Goal: Find specific page/section: Find specific page/section

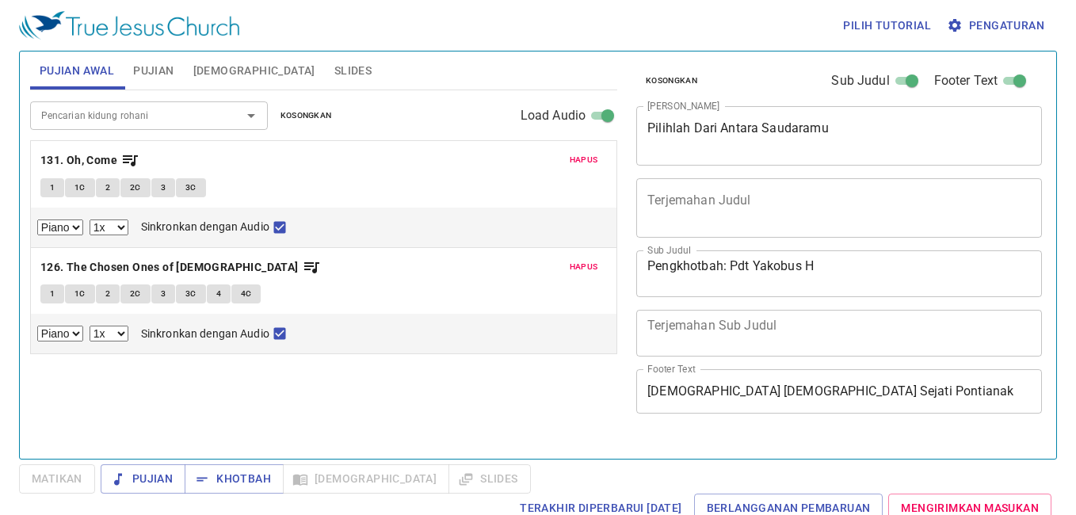
select select "1"
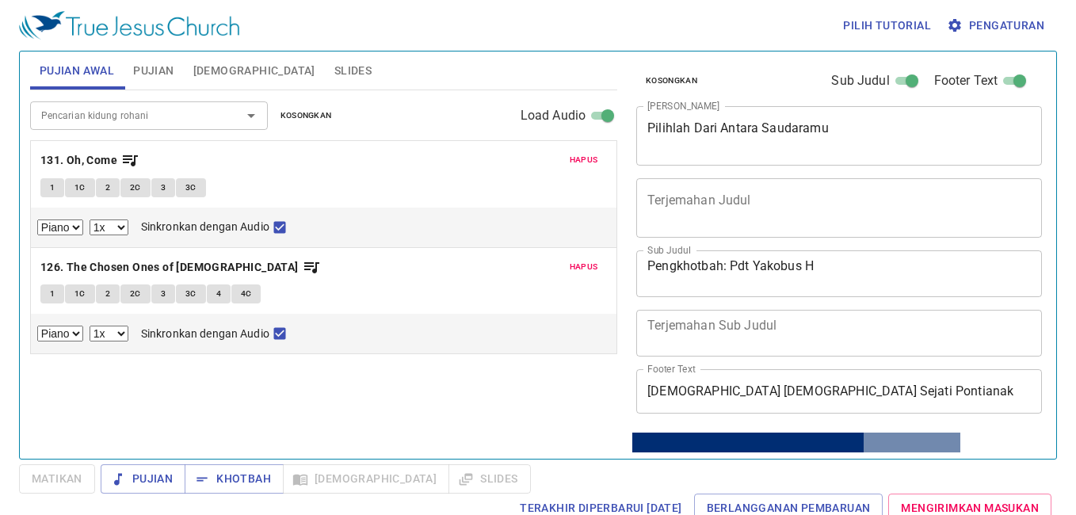
click at [574, 165] on span "Hapus" at bounding box center [584, 160] width 29 height 14
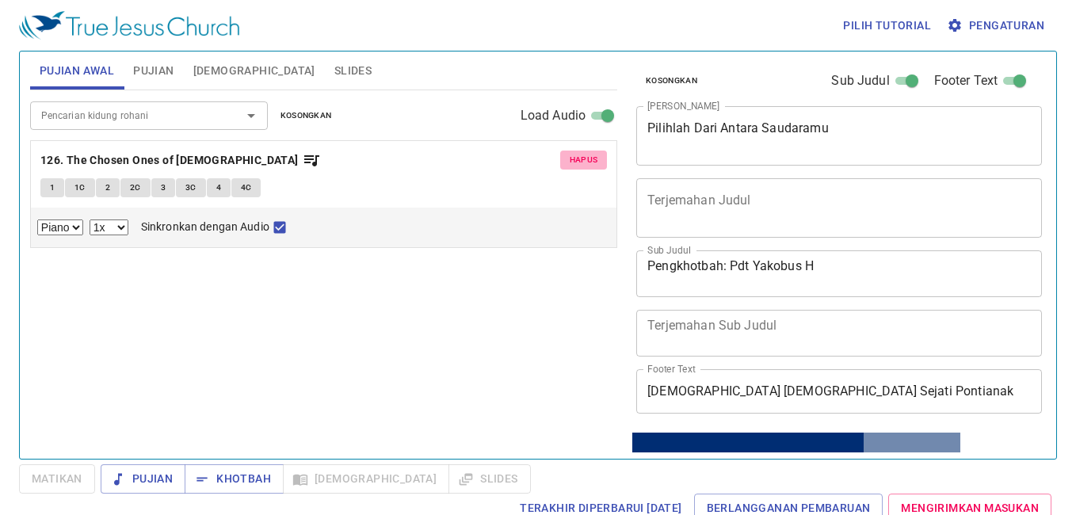
click at [574, 165] on span "Hapus" at bounding box center [584, 160] width 29 height 14
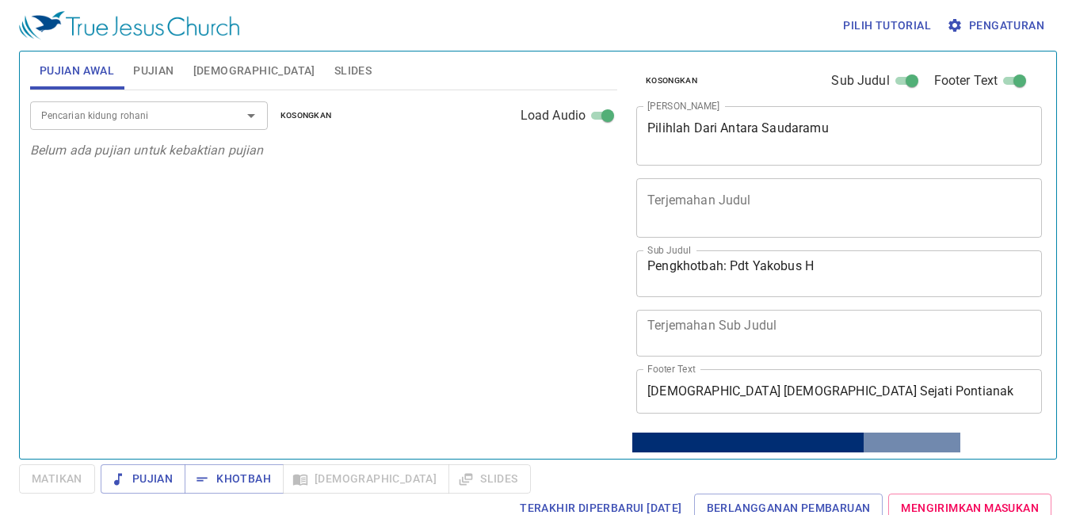
click at [216, 123] on input "Pencarian kidung rohani" at bounding box center [125, 115] width 181 height 18
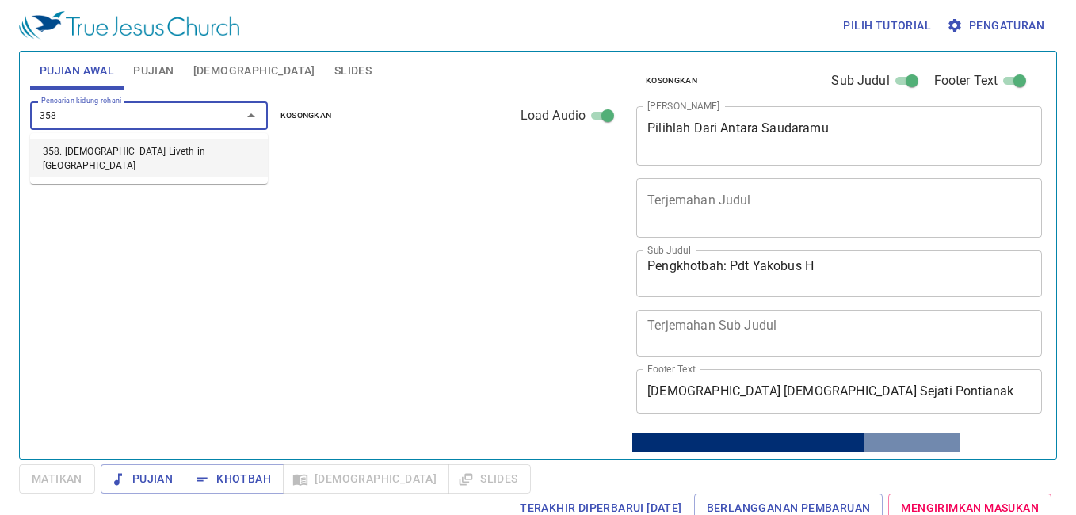
type input "358. Christ Liveth in Me"
select select "1"
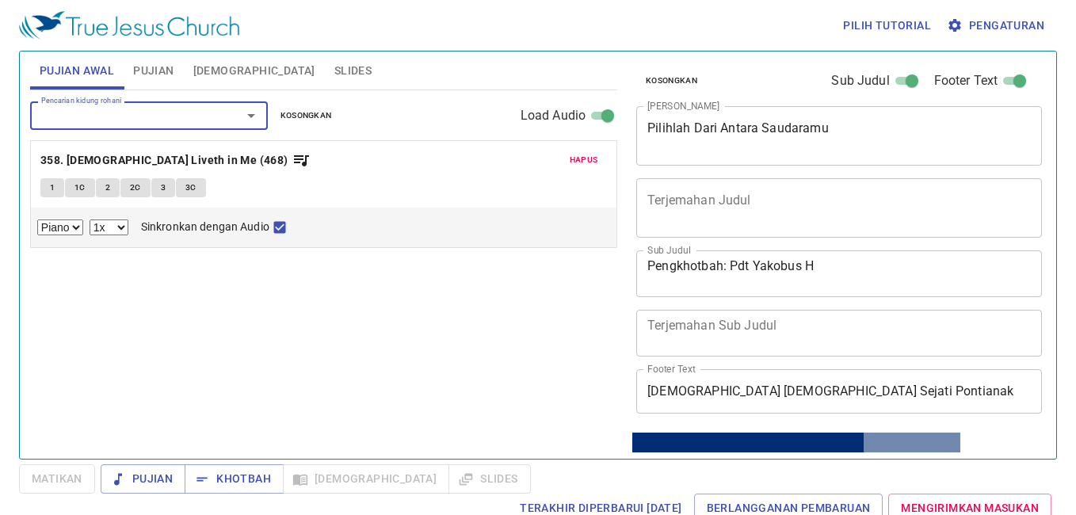
click at [216, 123] on input "Pencarian kidung rohani" at bounding box center [125, 115] width 181 height 18
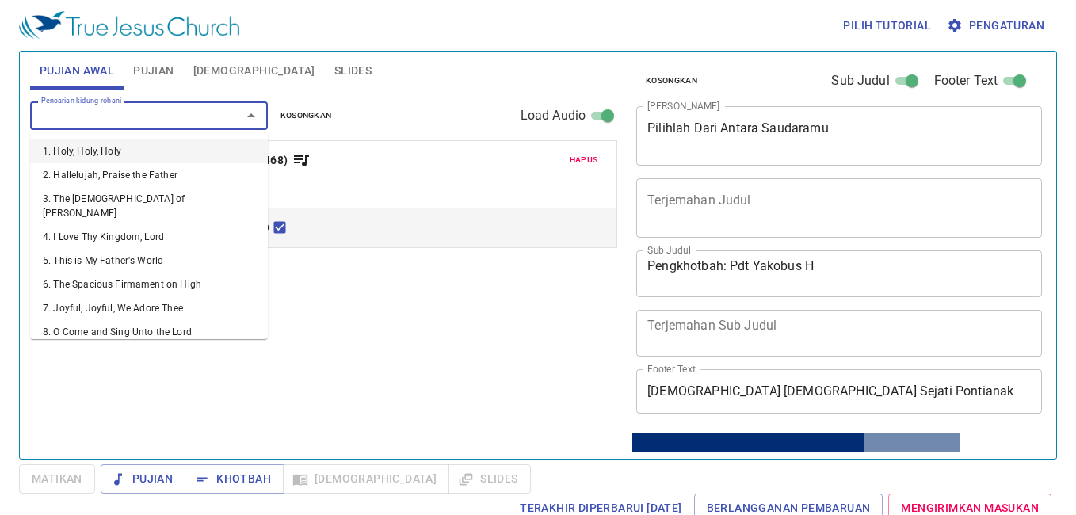
click at [573, 162] on span "Hapus" at bounding box center [584, 160] width 29 height 14
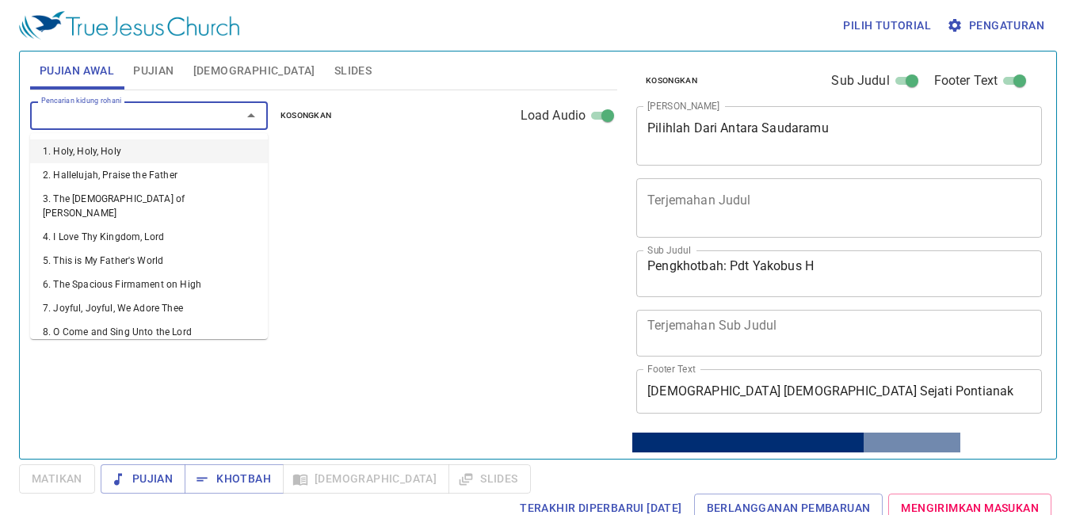
click at [168, 119] on input "Pencarian kidung rohani" at bounding box center [125, 115] width 181 height 18
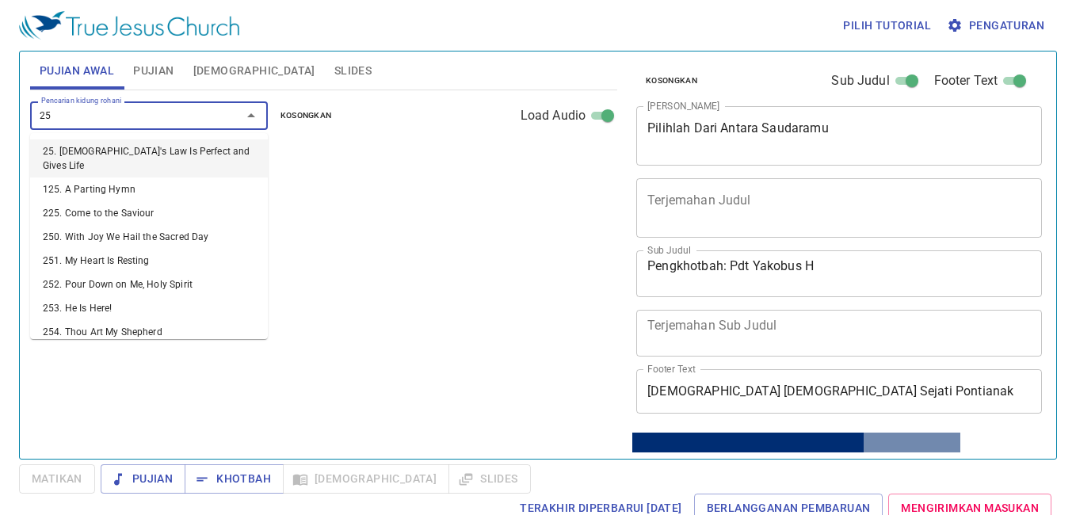
type input "253"
select select "1"
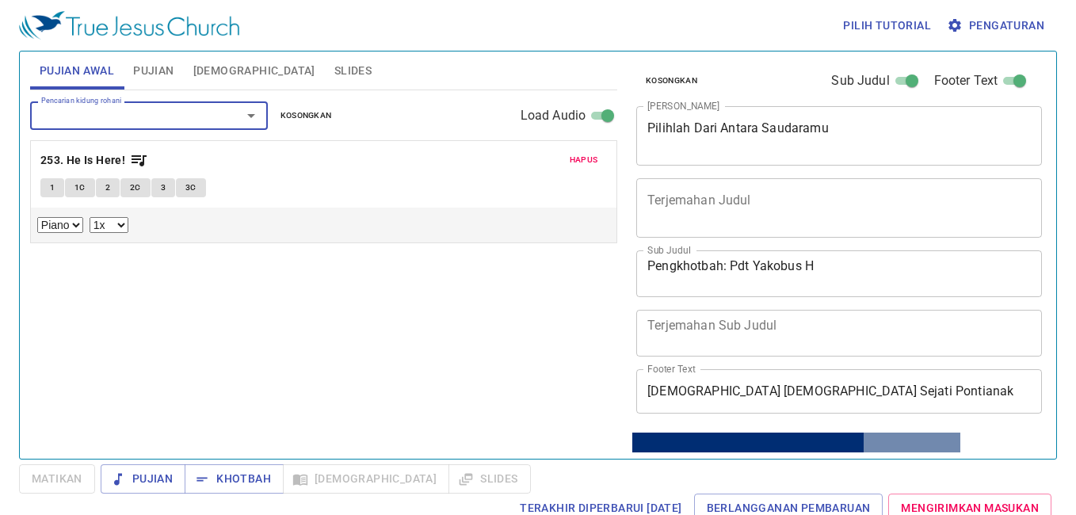
click at [815, 130] on textarea "Pilihlah Dari Antara Saudaramu" at bounding box center [839, 135] width 384 height 30
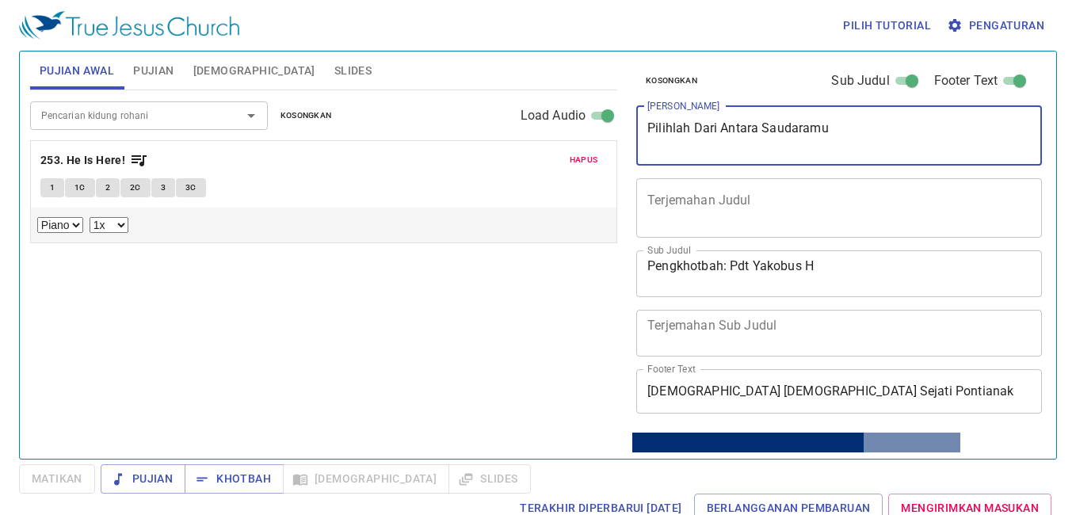
drag, startPoint x: 841, startPoint y: 131, endPoint x: 506, endPoint y: 124, distance: 335.2
click at [506, 124] on div "Pujian Awal Pujian Alkitab Slides Pencarian kidung rohani Pencarian kidung roha…" at bounding box center [538, 248] width 1029 height 407
type textarea "Sudahkah Kamu Menerima [DEMOGRAPHIC_DATA]?"
click at [840, 261] on textarea "Pengkhotbah: Pdt Yakobus H" at bounding box center [839, 273] width 384 height 30
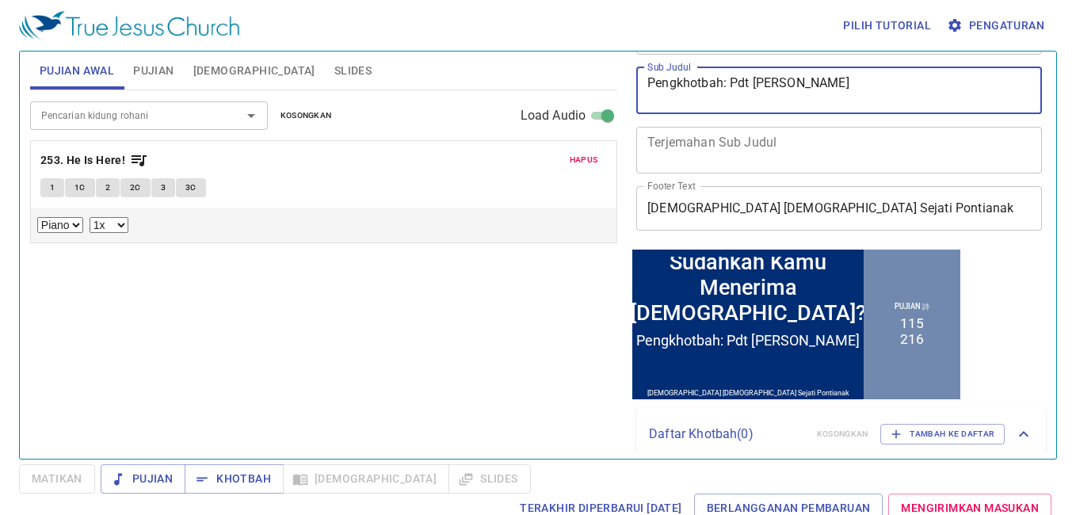
scroll to position [242, 0]
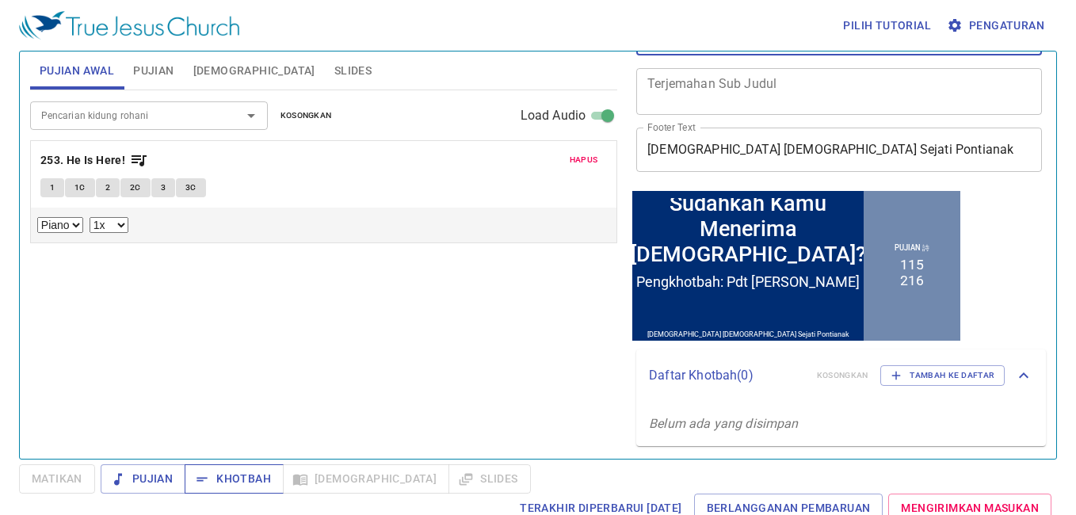
type textarea "Pengkhotbah: Pdt [PERSON_NAME]"
click at [222, 473] on span "Khotbah" at bounding box center [234, 479] width 74 height 20
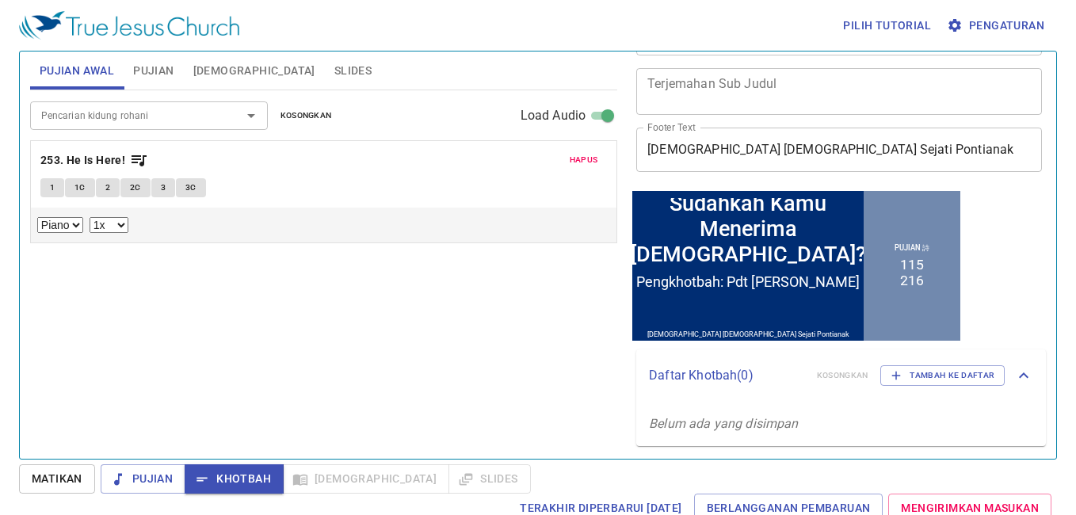
click at [998, 36] on button "Pengaturan" at bounding box center [997, 25] width 107 height 29
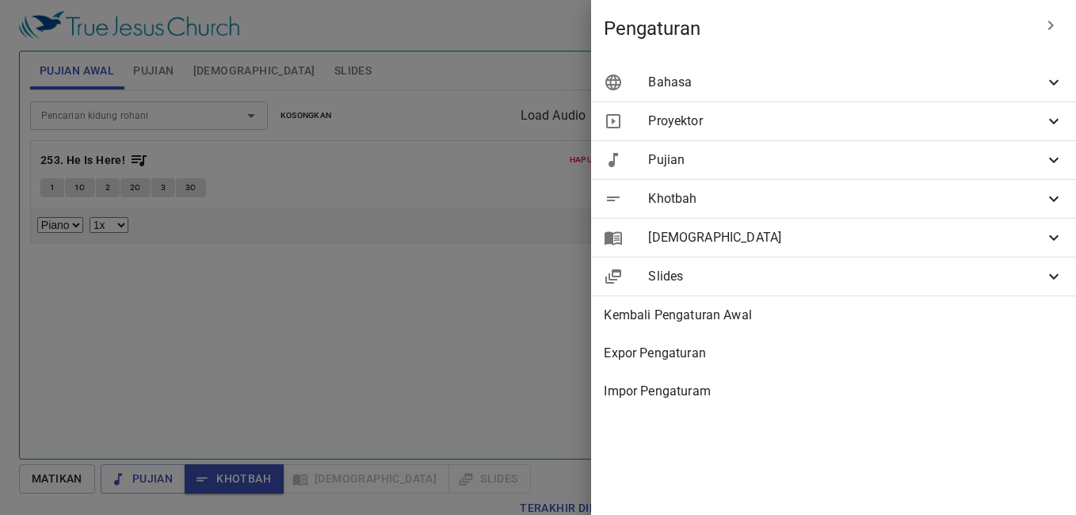
click at [818, 71] on div "Bahasa" at bounding box center [833, 82] width 485 height 38
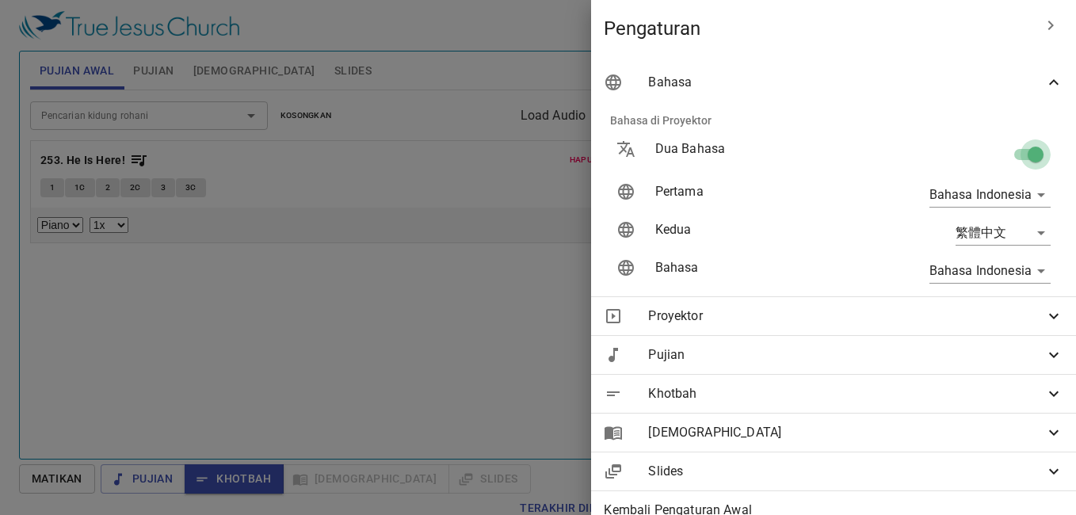
click at [1010, 152] on input "checkbox" at bounding box center [1035, 158] width 90 height 30
checkbox input "false"
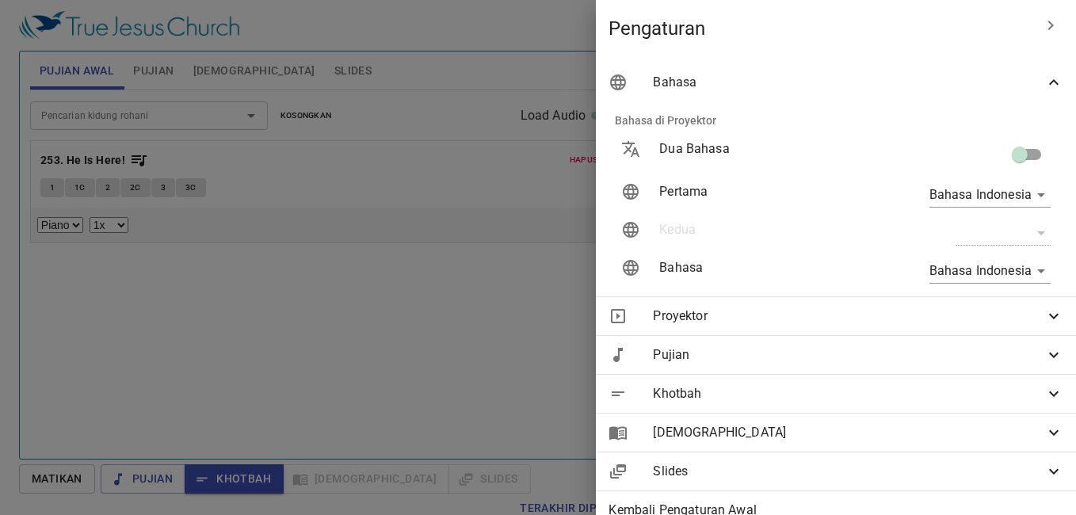
scroll to position [110, 0]
click at [960, 64] on div "Bahasa" at bounding box center [836, 82] width 480 height 38
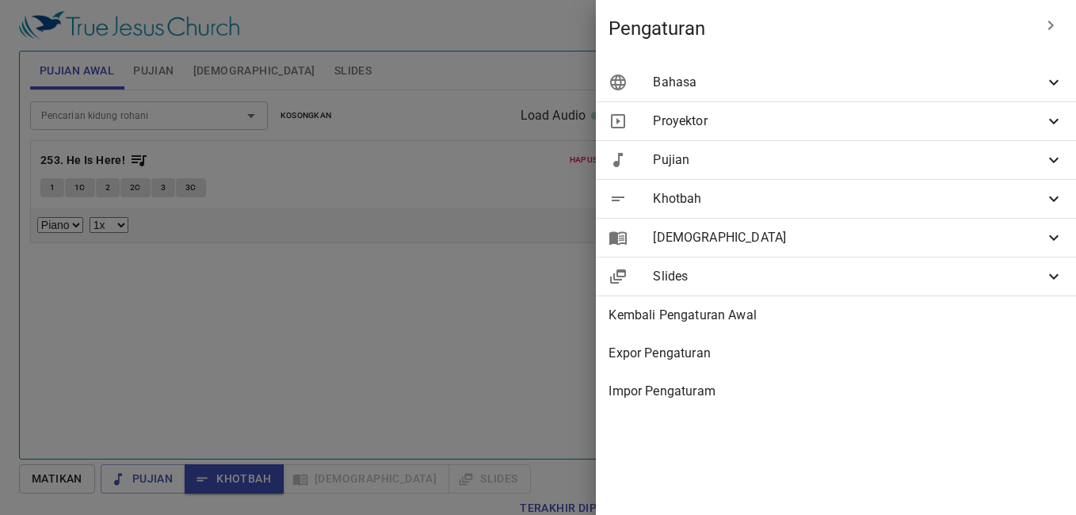
click at [1039, 41] on div at bounding box center [1051, 25] width 38 height 38
click at [1047, 38] on button "button" at bounding box center [1051, 25] width 38 height 38
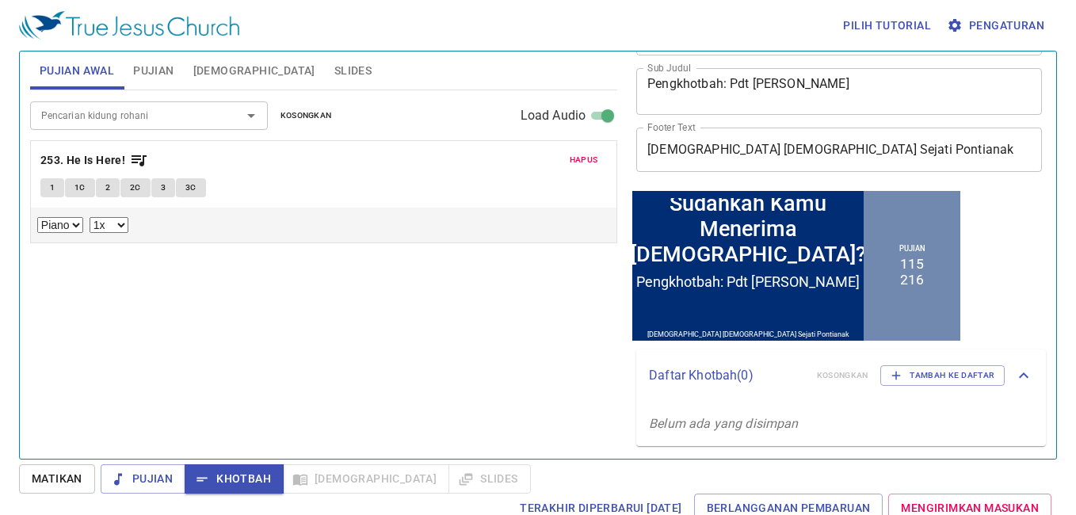
click at [577, 163] on span "Hapus" at bounding box center [584, 160] width 29 height 14
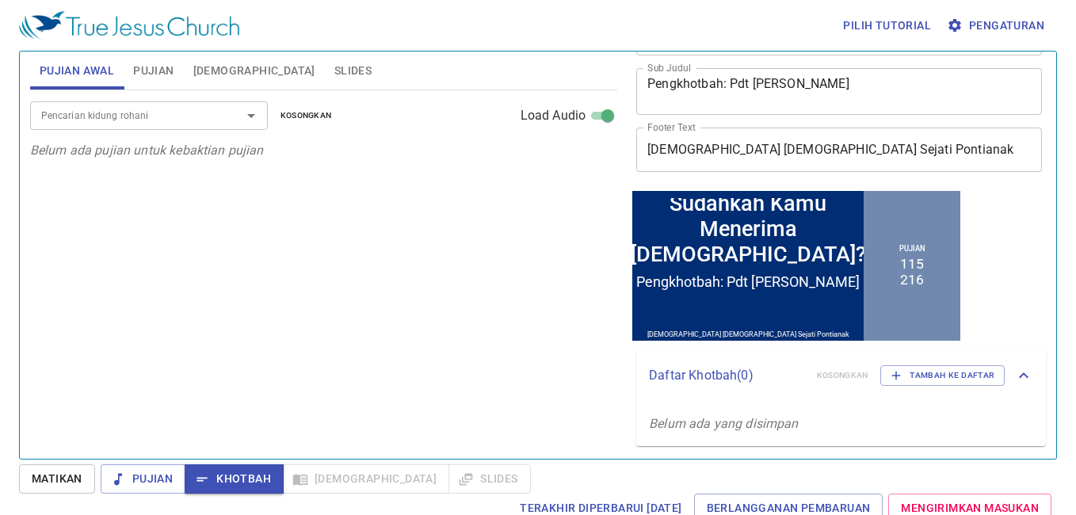
click at [144, 71] on span "Pujian" at bounding box center [153, 71] width 40 height 20
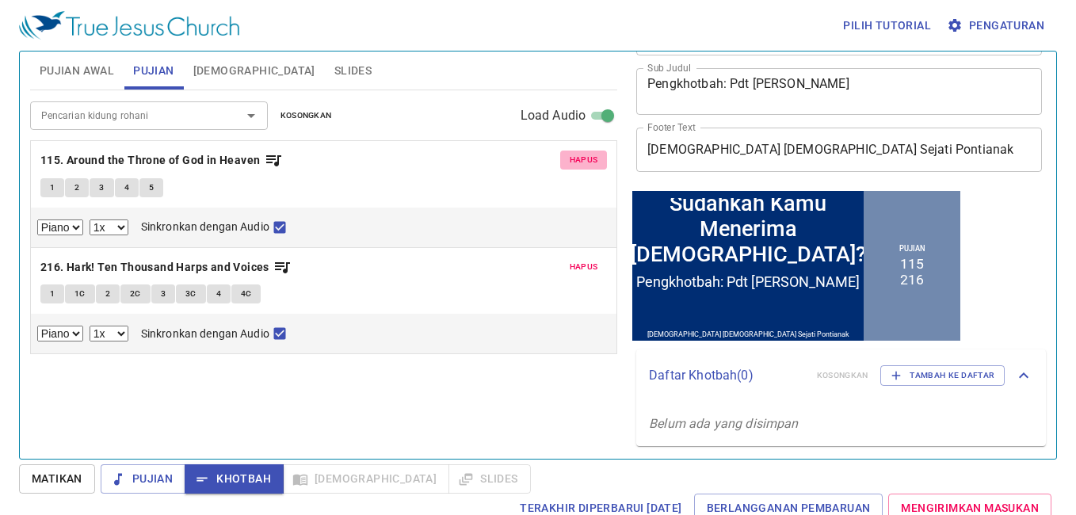
click at [569, 151] on button "Hapus" at bounding box center [584, 160] width 48 height 19
click at [569, 258] on button "Hapus" at bounding box center [584, 267] width 48 height 19
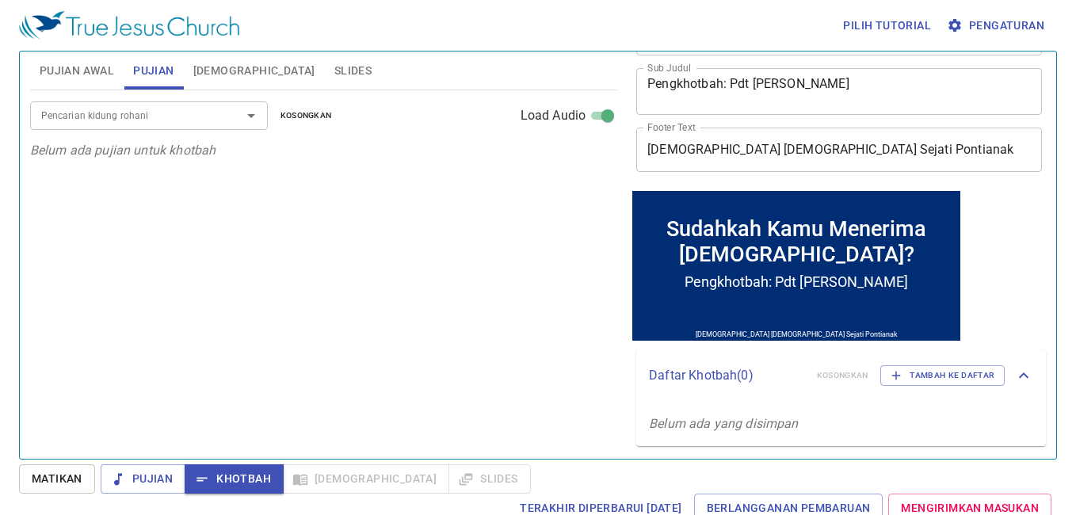
click at [193, 109] on input "Pencarian kidung rohani" at bounding box center [125, 115] width 181 height 18
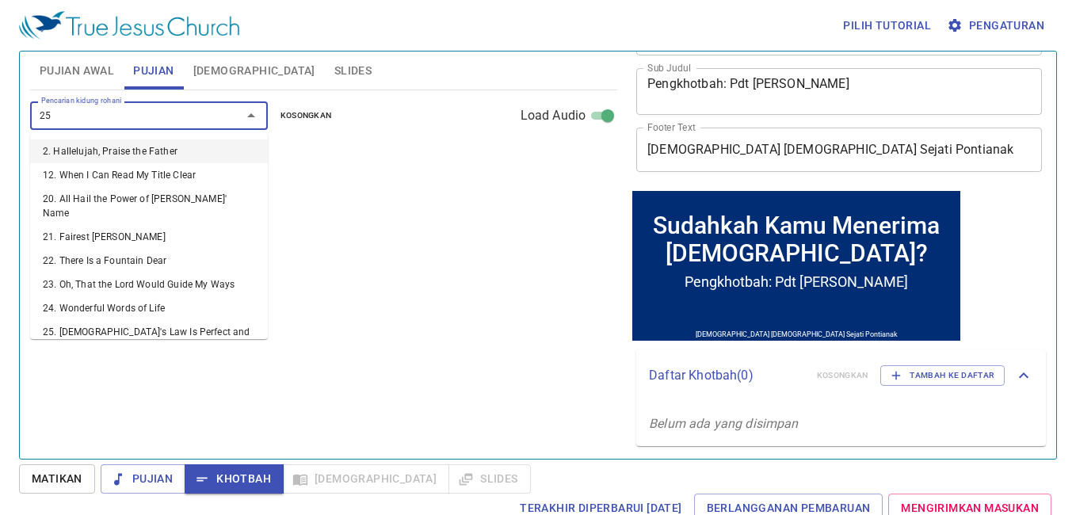
type input "253"
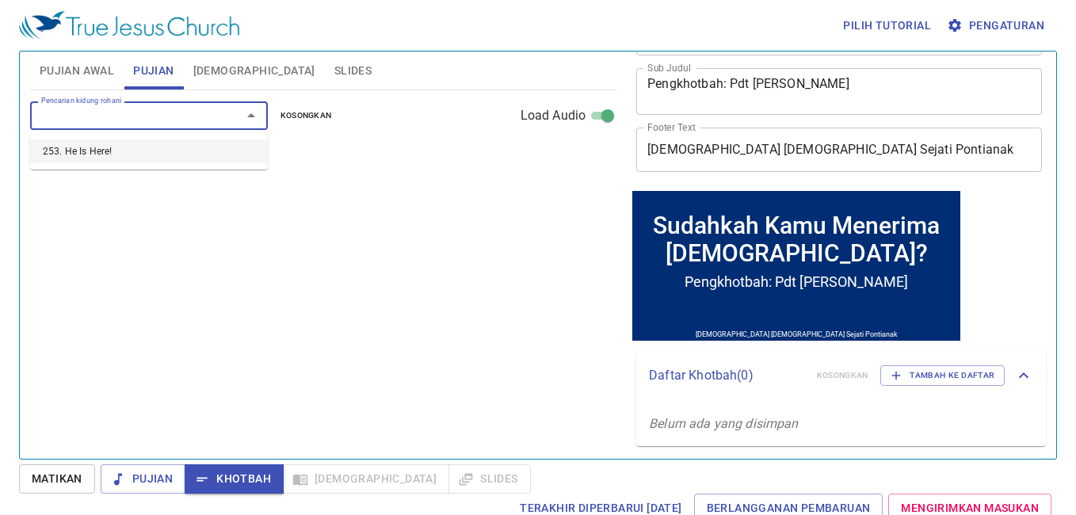
select select "1"
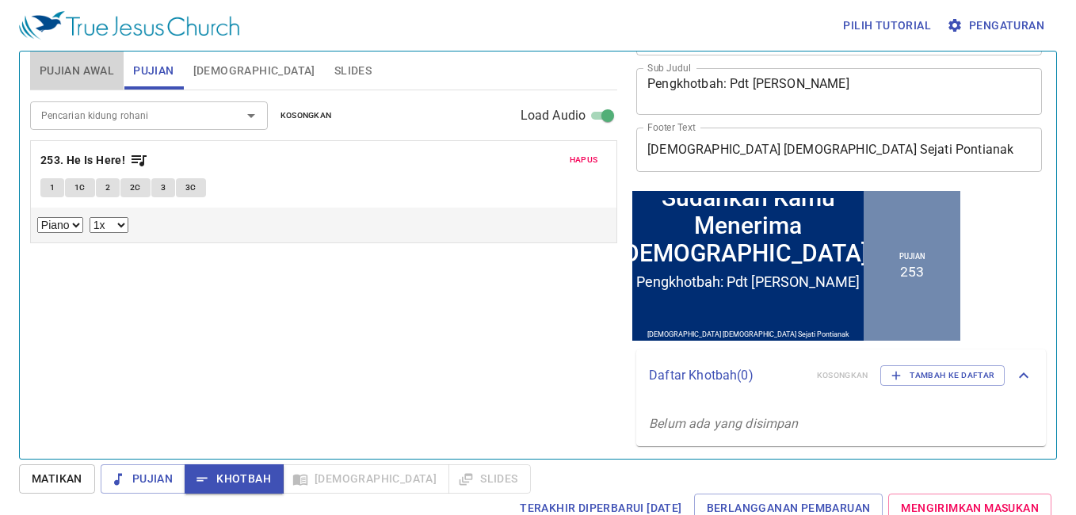
click at [78, 83] on button "Pujian Awal" at bounding box center [77, 71] width 94 height 38
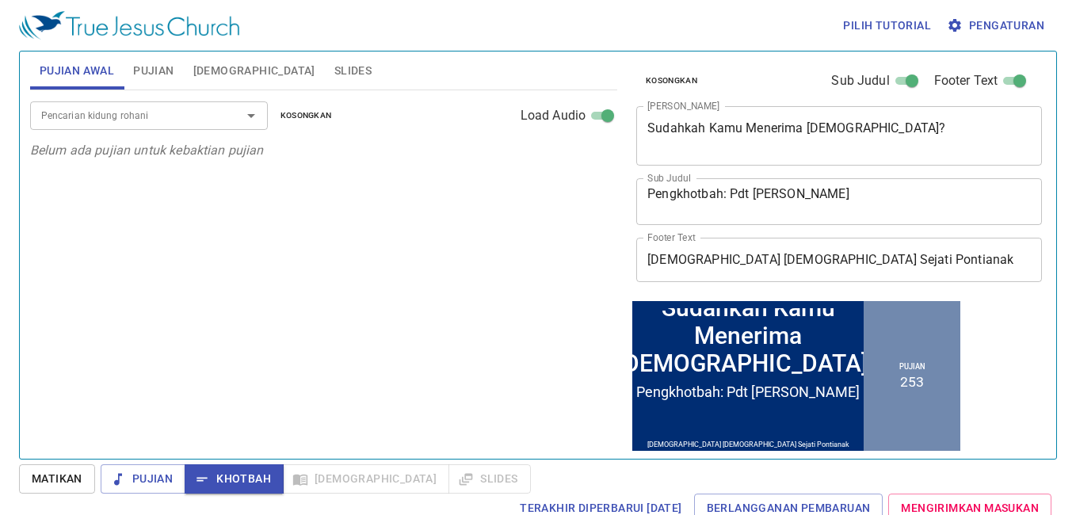
click at [134, 121] on input "Pencarian kidung rohani" at bounding box center [125, 115] width 181 height 18
click at [123, 114] on input "Pencarian kidung rohani" at bounding box center [125, 115] width 181 height 18
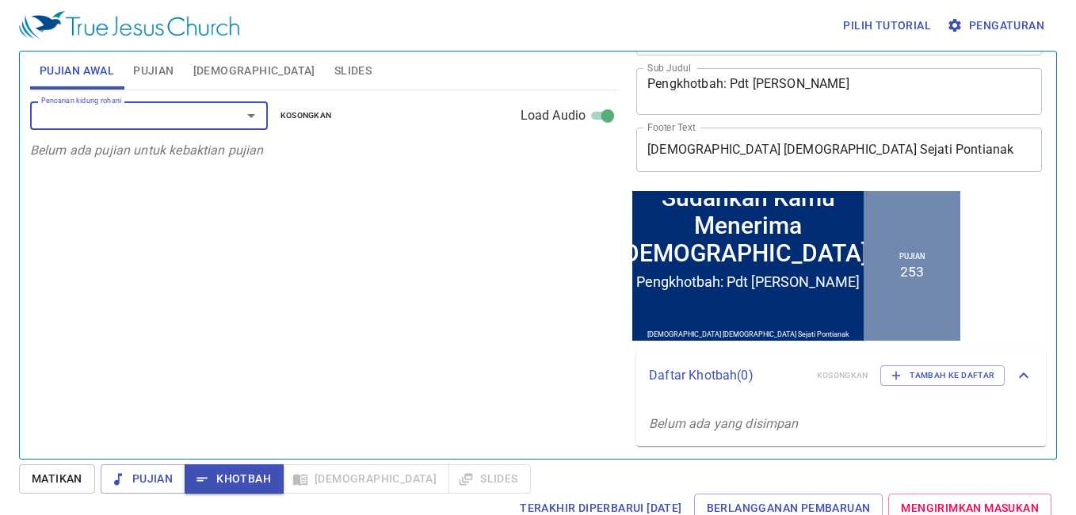
click at [123, 114] on input "Pencarian kidung rohani" at bounding box center [125, 115] width 181 height 18
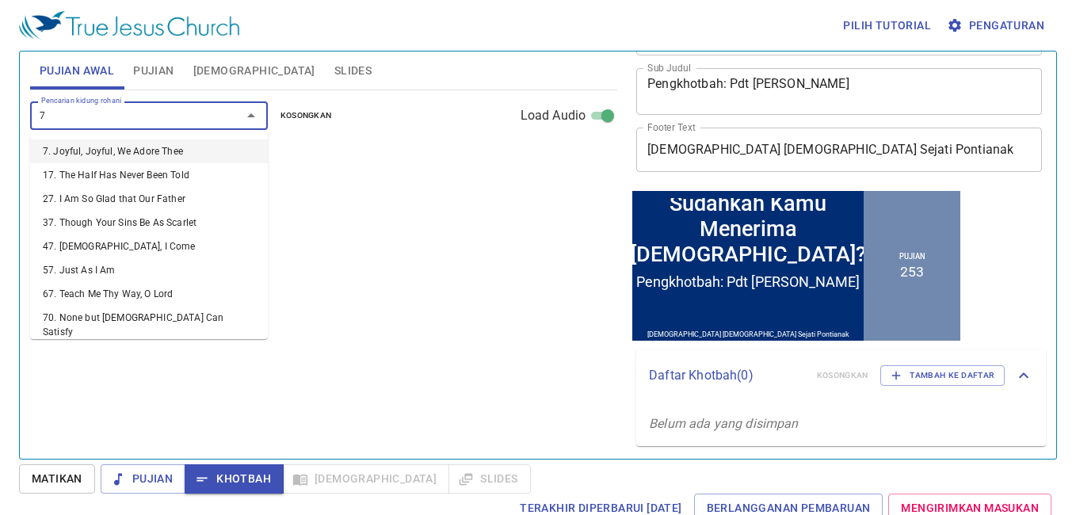
type input "70"
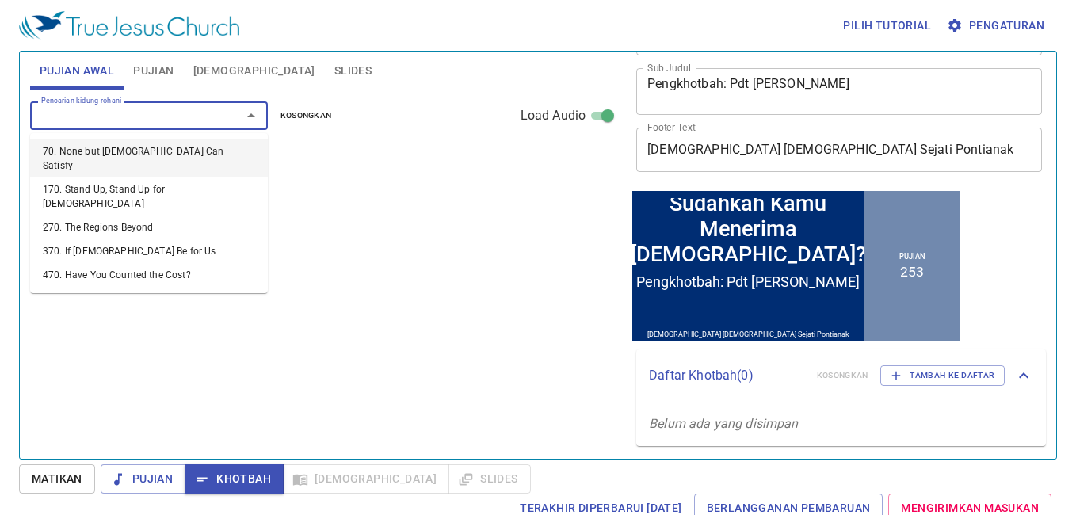
select select "1"
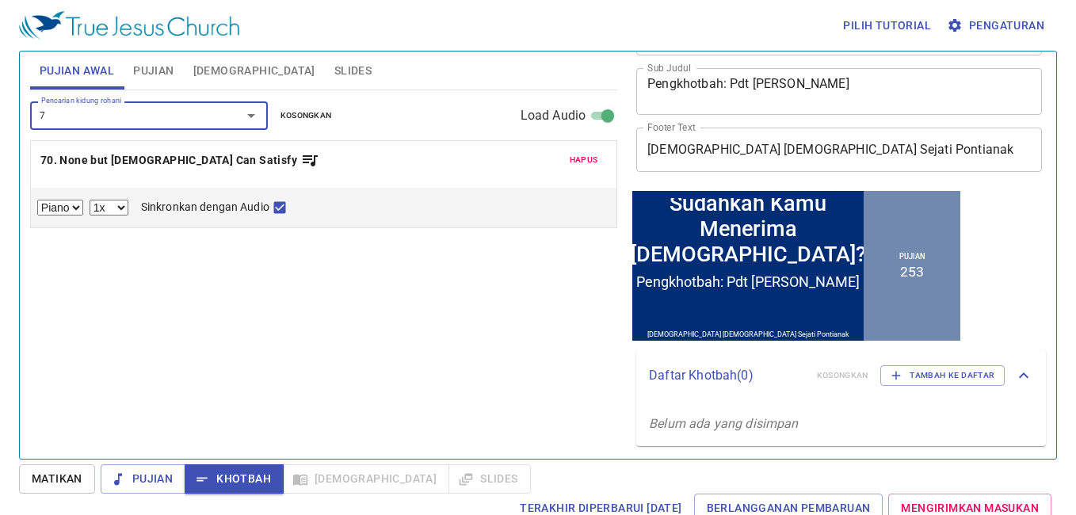
type input "72"
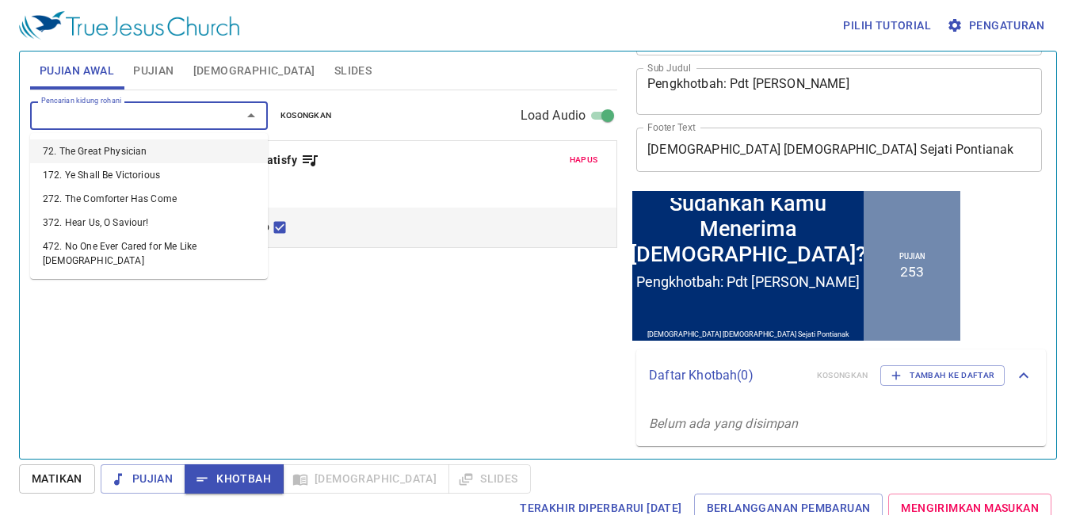
select select "1"
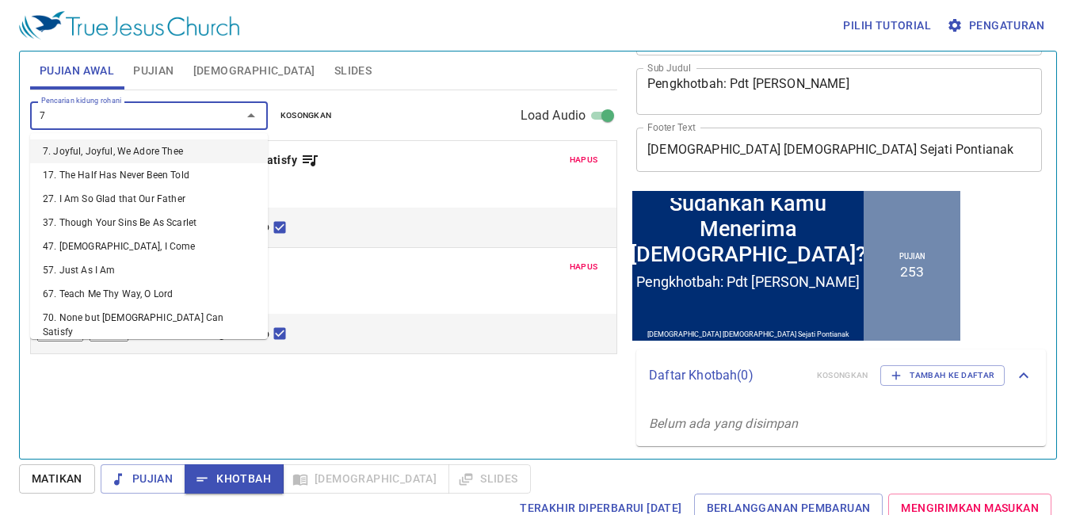
type input "73"
select select "1"
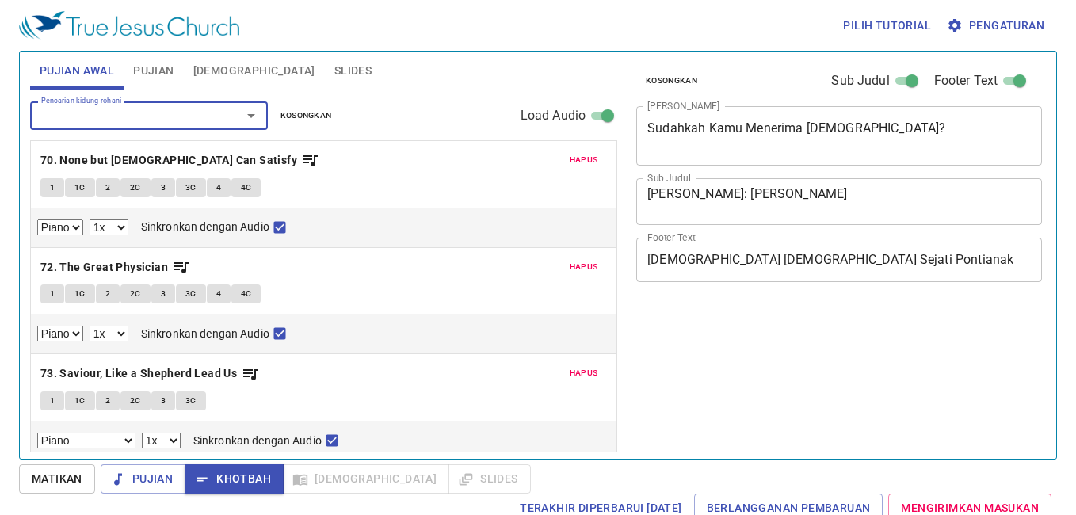
select select "1"
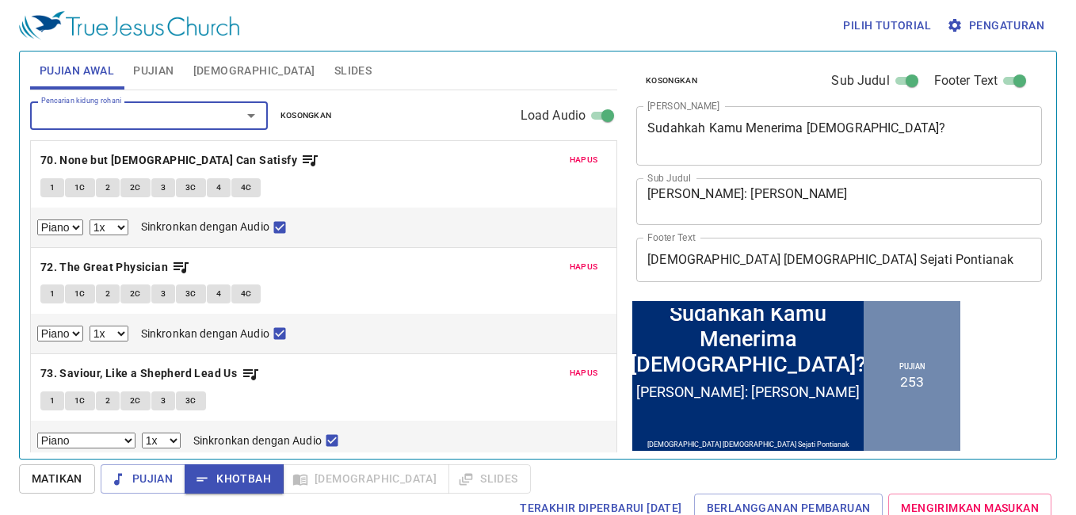
scroll to position [110, 0]
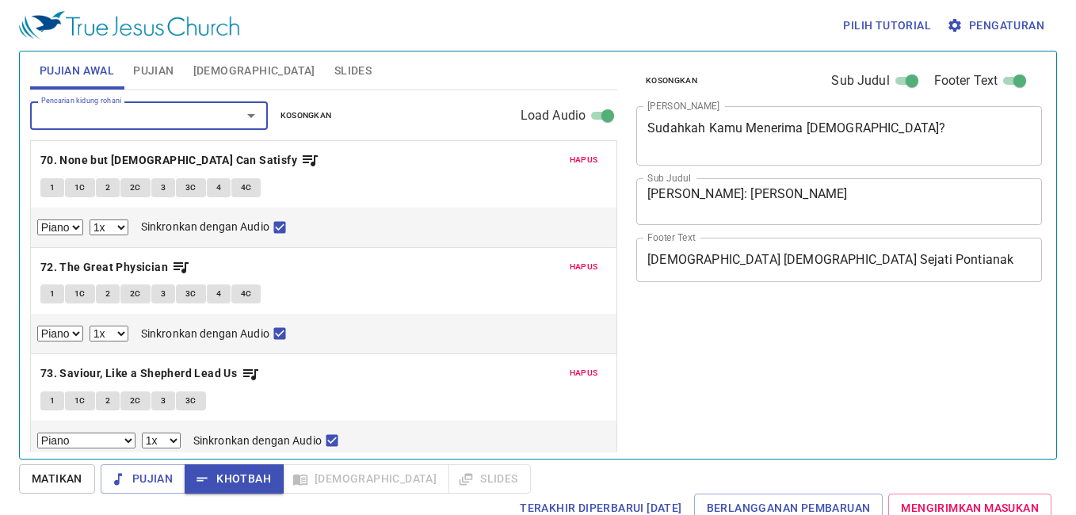
select select "1"
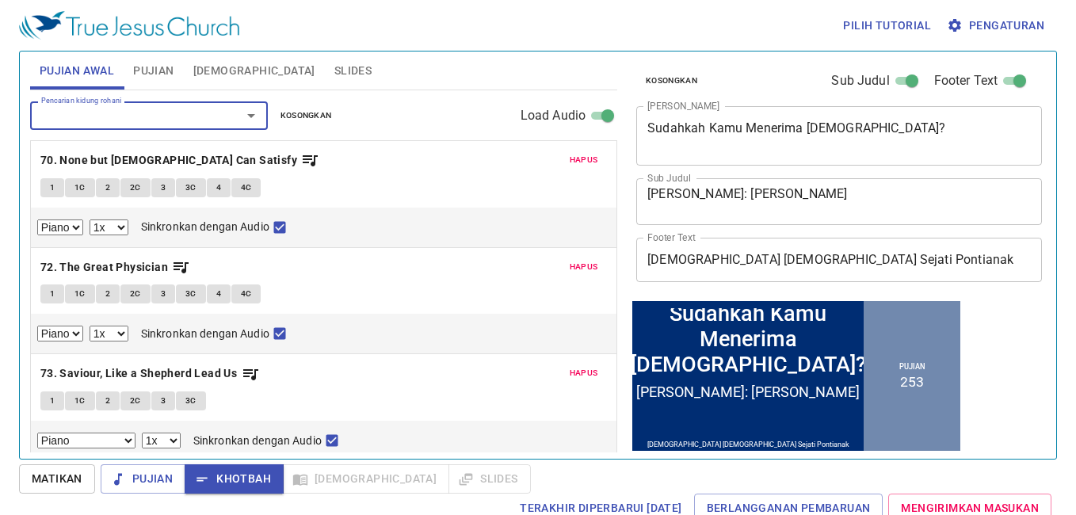
scroll to position [110, 0]
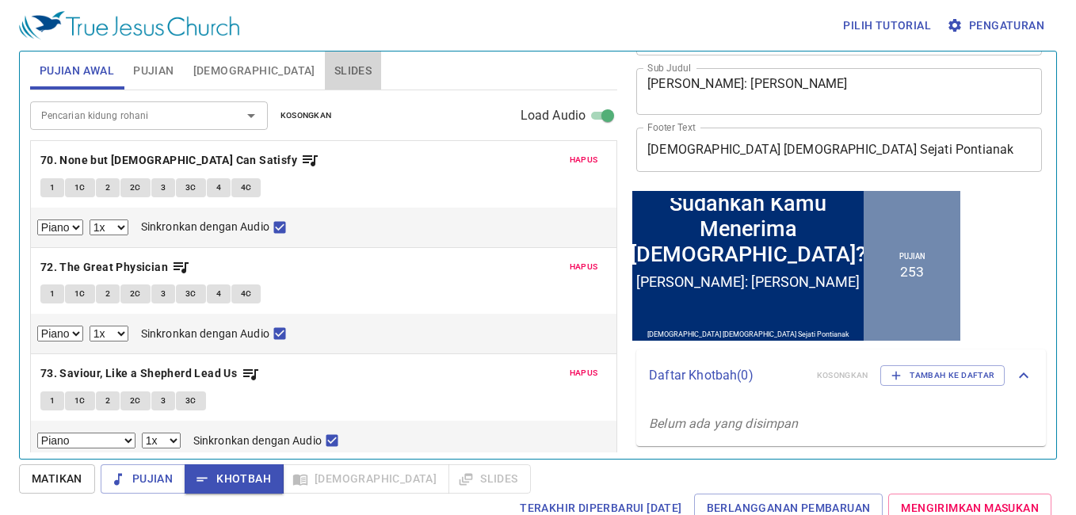
click at [334, 71] on span "Slides" at bounding box center [352, 71] width 37 height 20
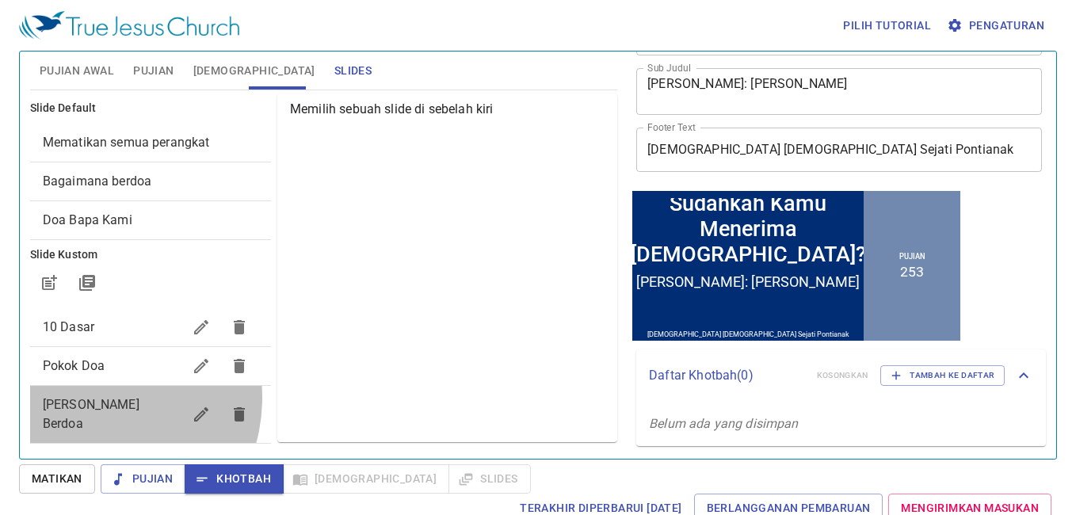
click at [91, 398] on span "[PERSON_NAME] Berdoa" at bounding box center [91, 414] width 97 height 34
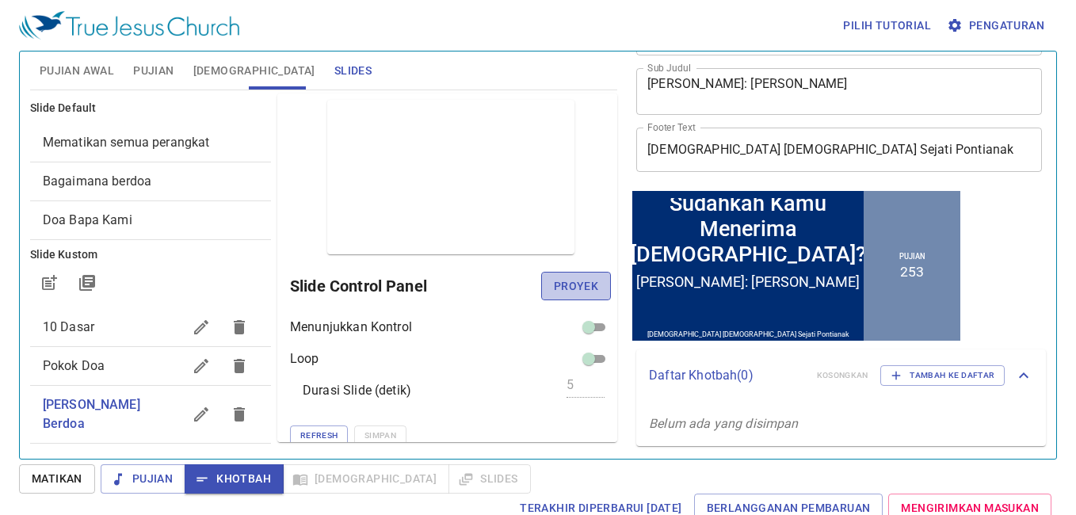
click at [571, 283] on span "Proyek" at bounding box center [576, 287] width 44 height 20
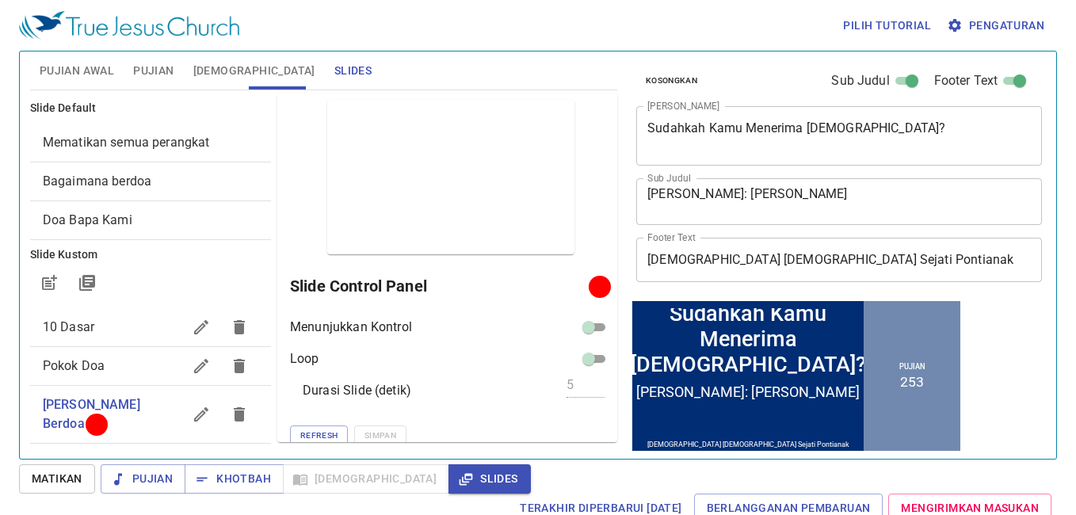
scroll to position [110, 0]
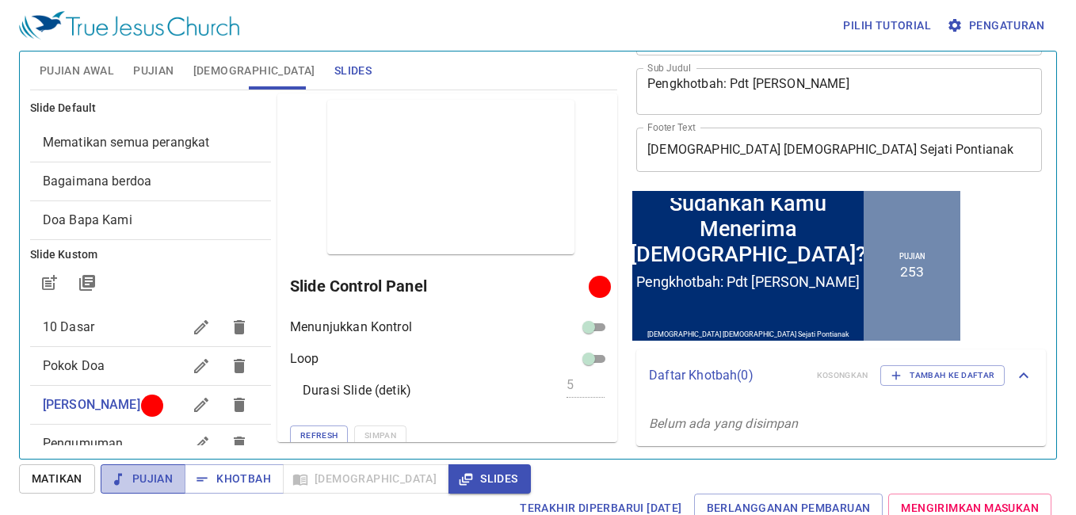
click at [132, 476] on span "Pujian" at bounding box center [142, 479] width 59 height 20
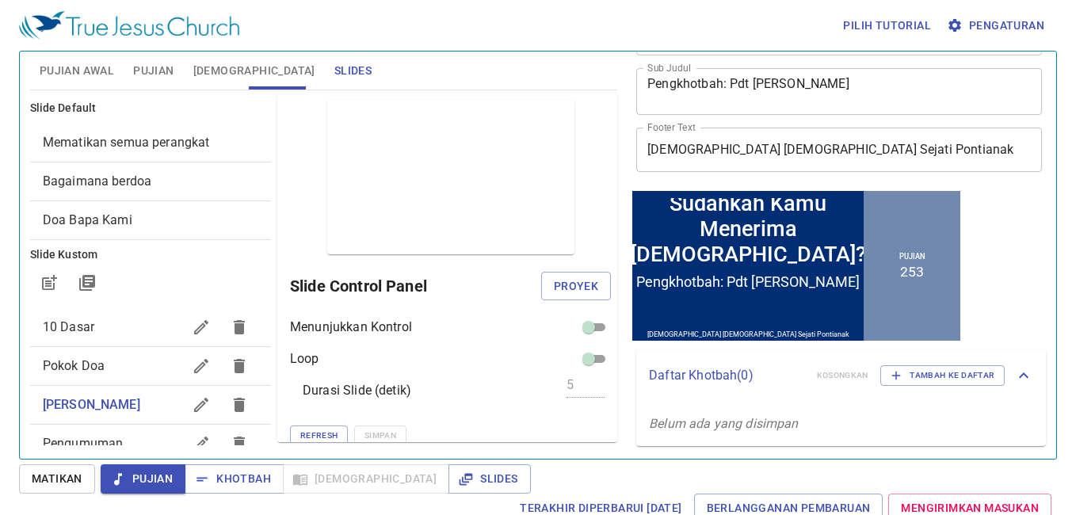
click at [94, 80] on span "Pujian Awal" at bounding box center [77, 71] width 74 height 20
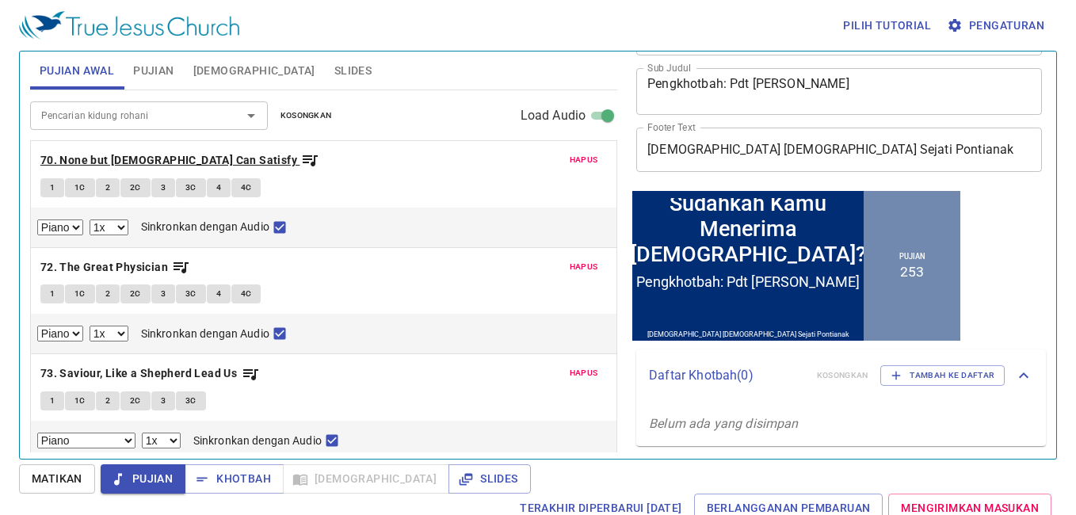
click at [183, 162] on b "70. None but [DEMOGRAPHIC_DATA] Can Satisfy" at bounding box center [168, 161] width 257 height 20
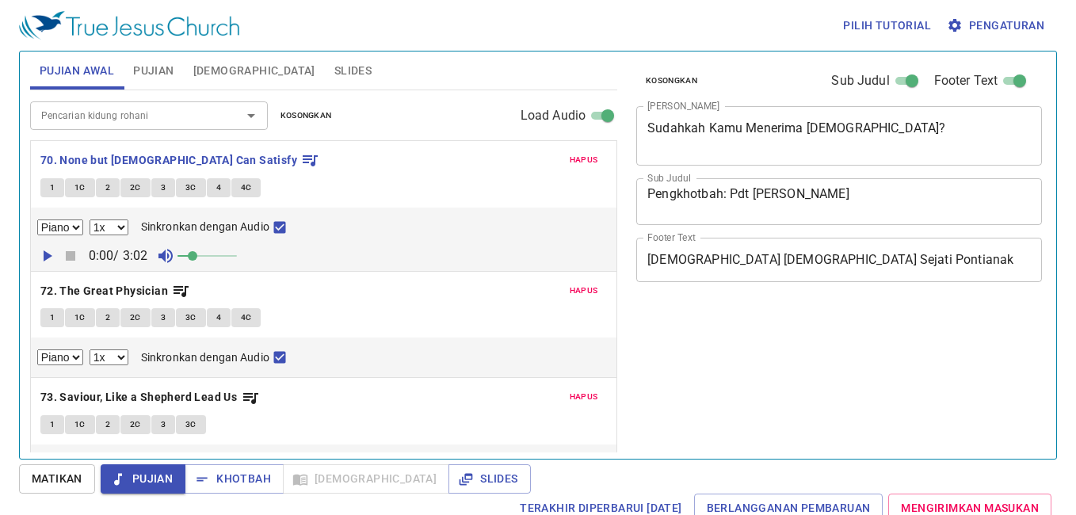
select select "1"
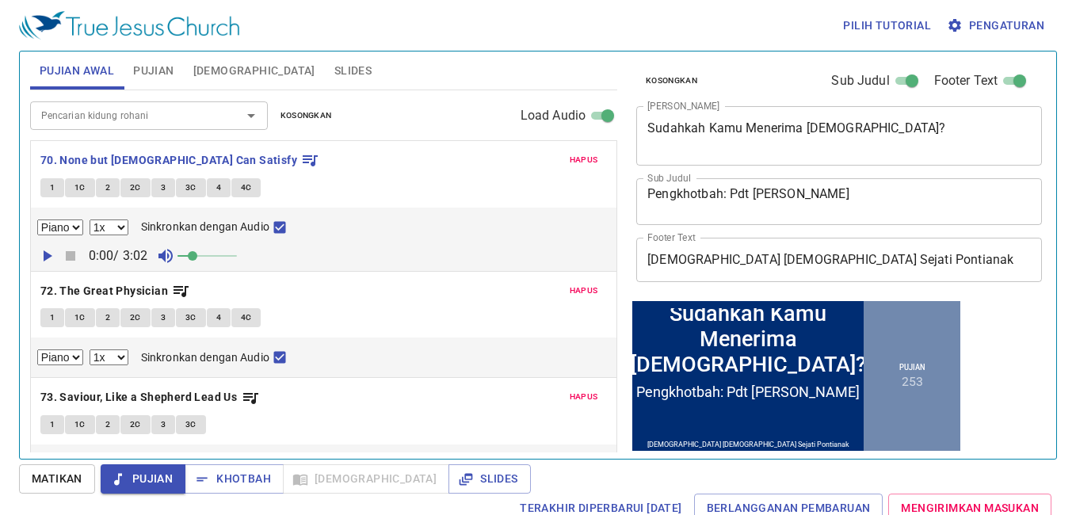
scroll to position [110, 0]
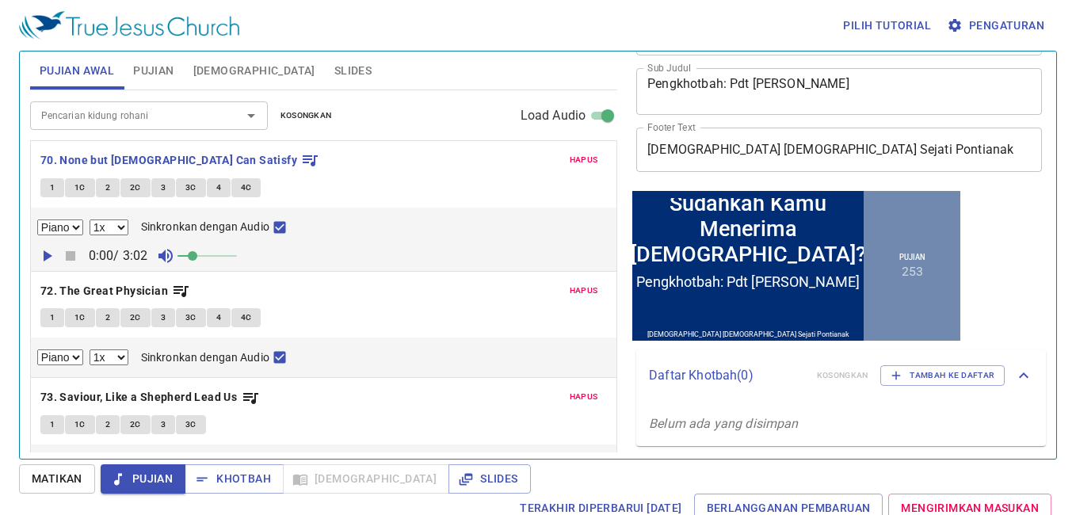
click at [54, 188] on span "1" at bounding box center [52, 188] width 5 height 14
checkbox input "false"
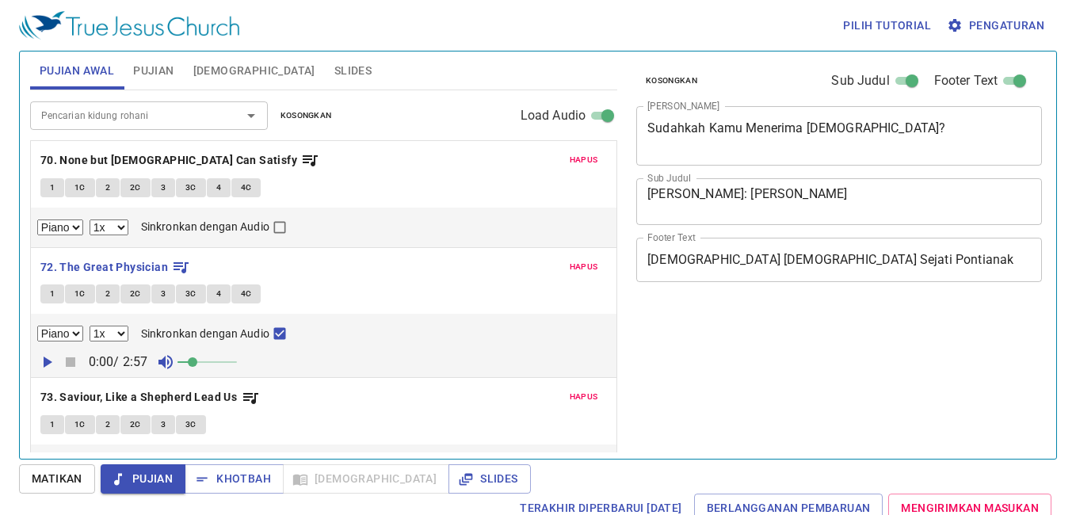
select select "1"
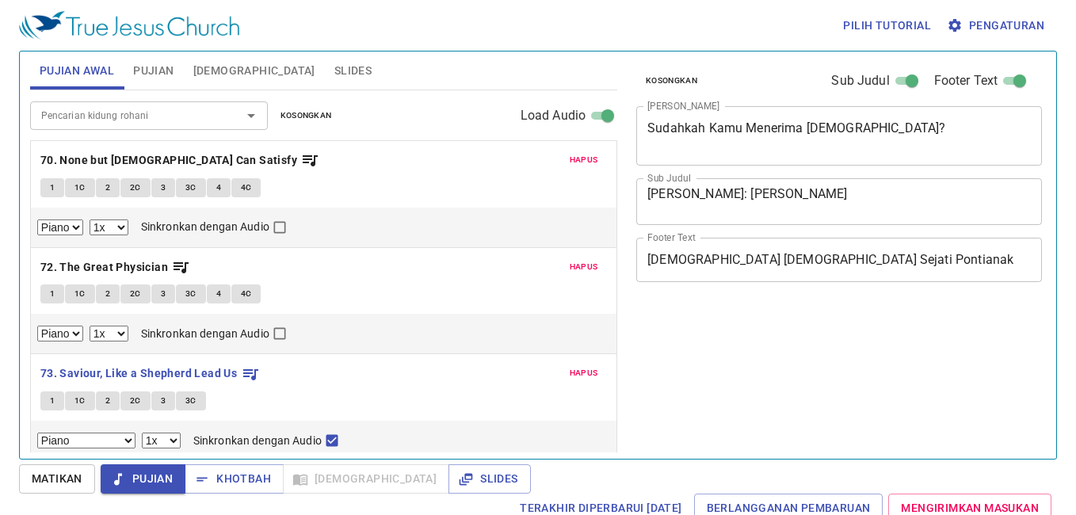
select select "1"
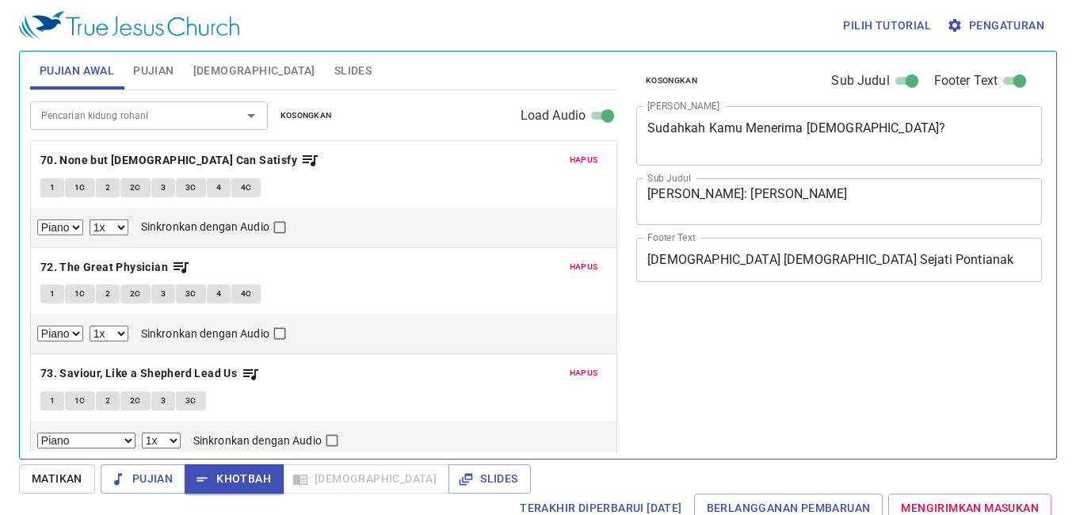
select select "1"
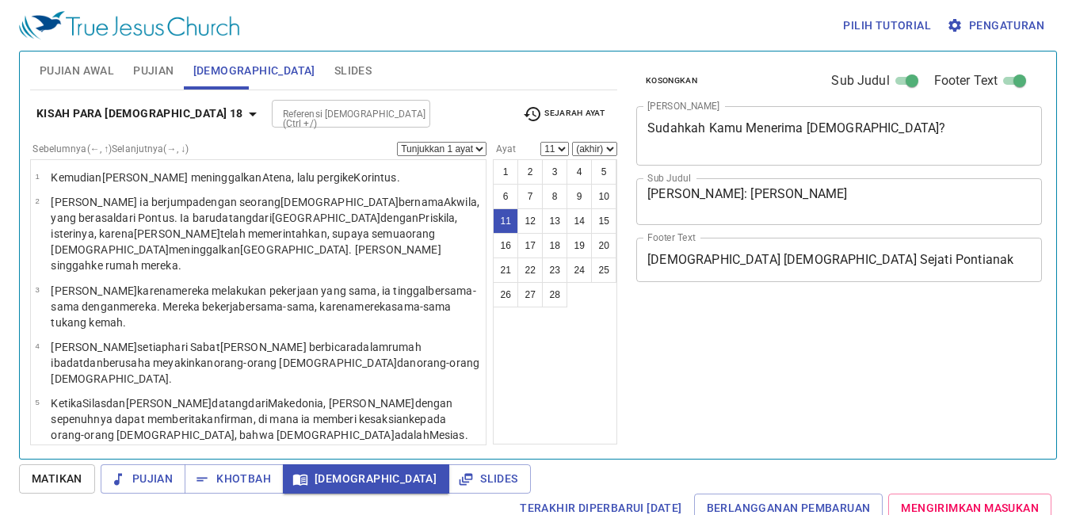
select select "11"
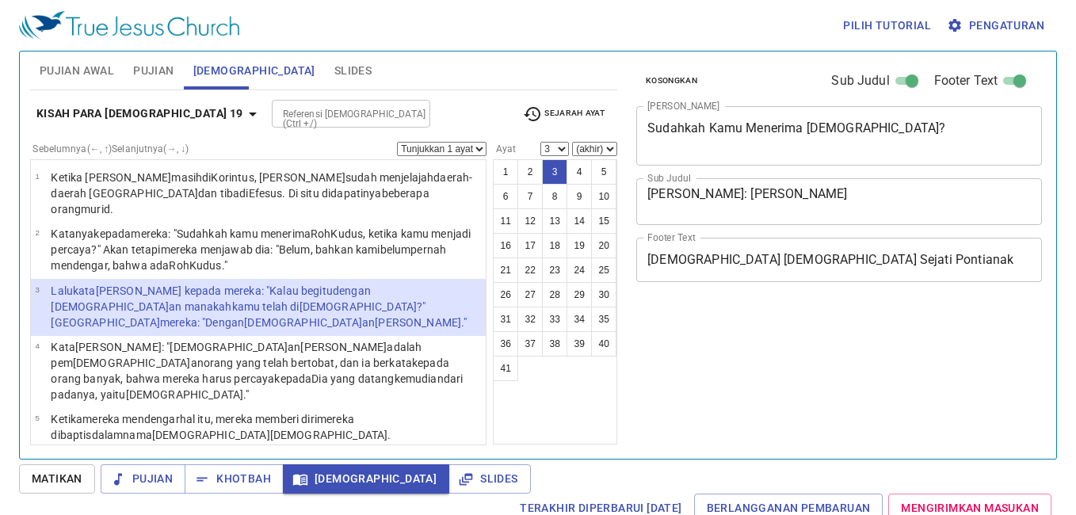
select select "3"
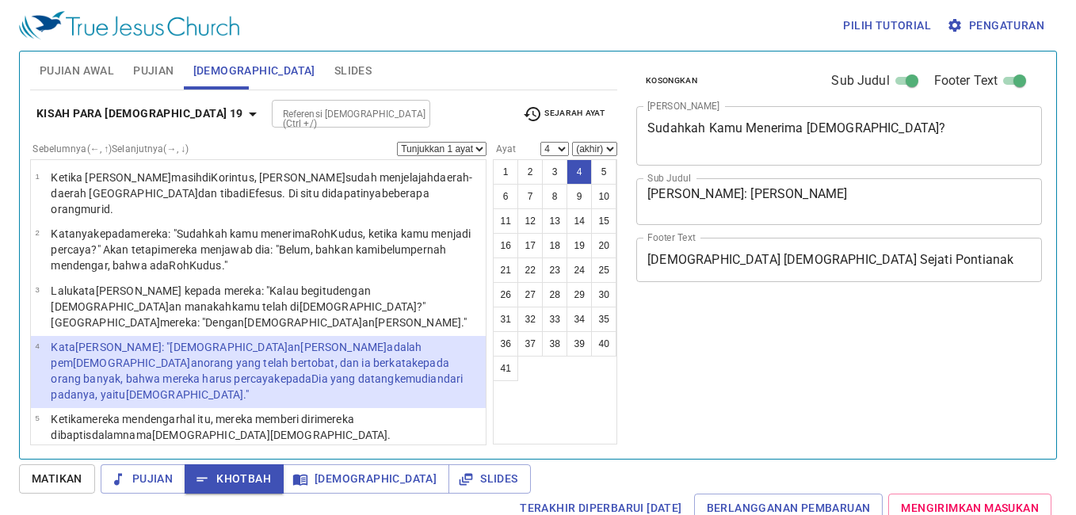
select select "4"
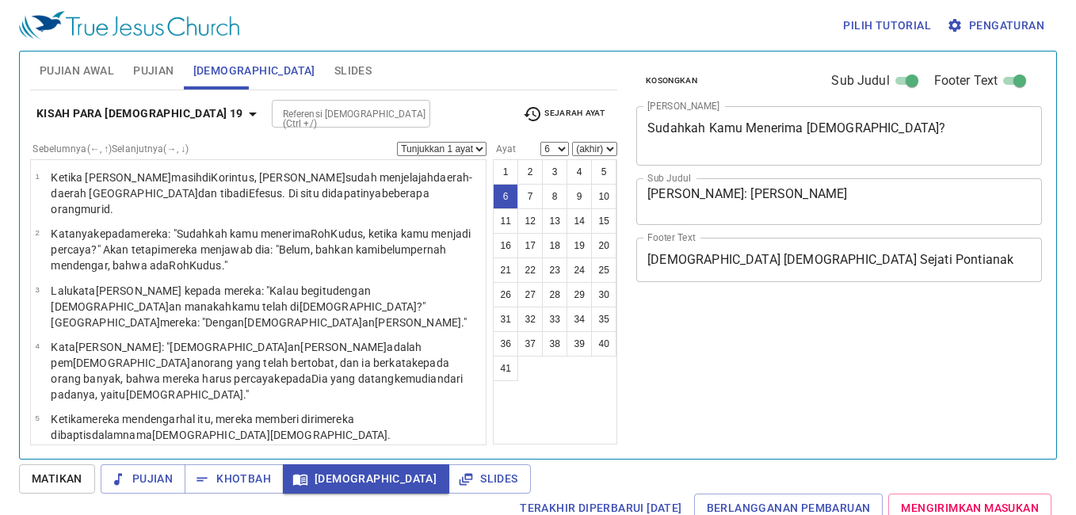
select select "6"
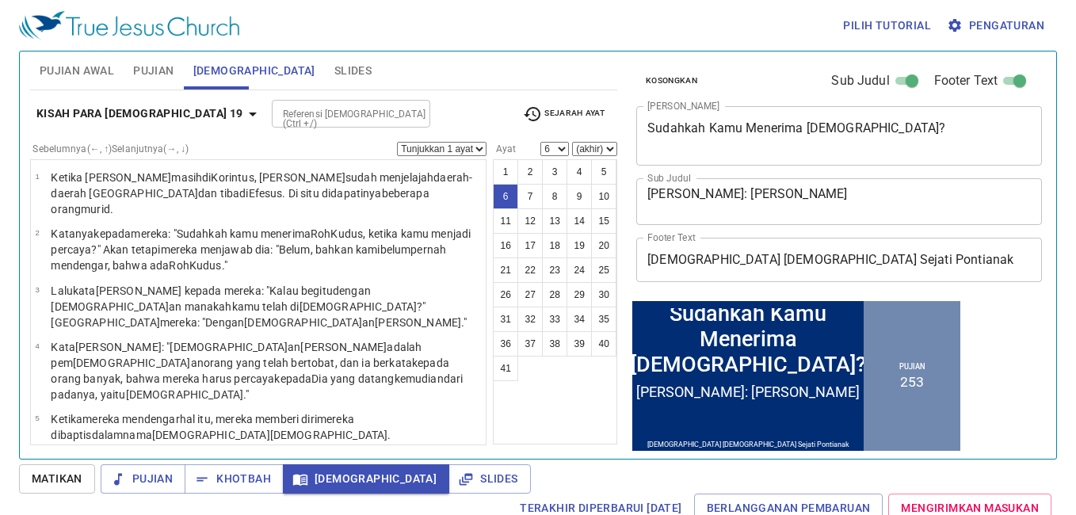
scroll to position [119, 0]
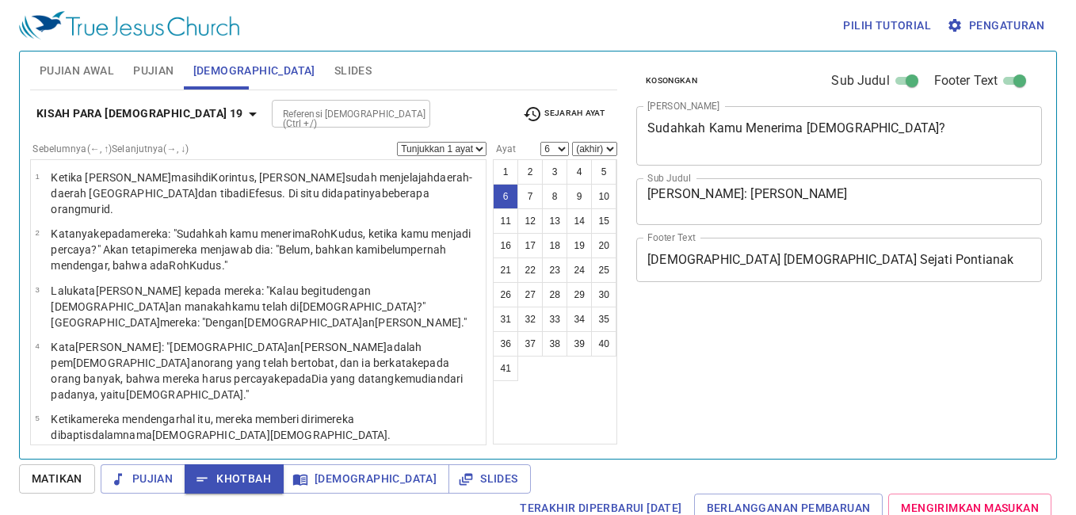
select select "6"
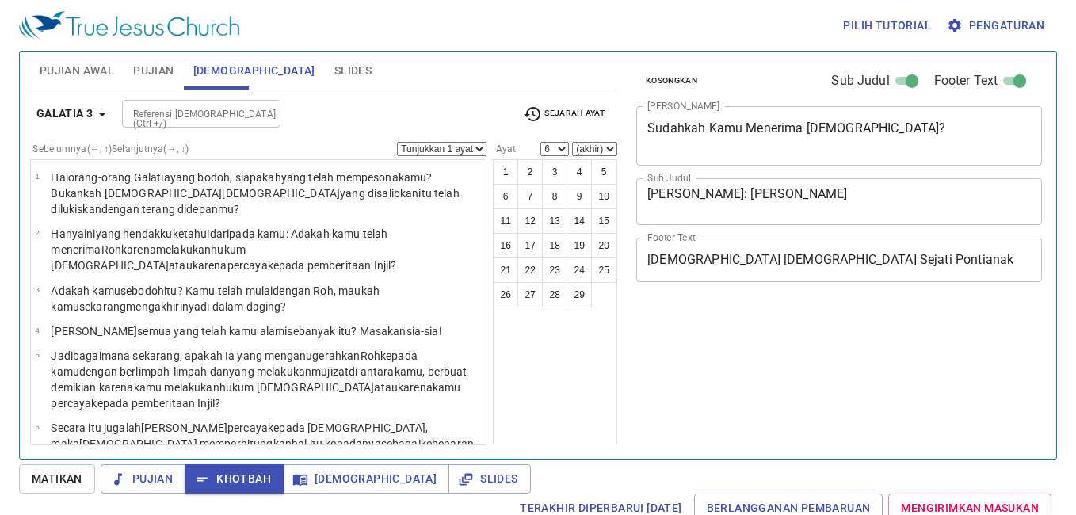
select select "6"
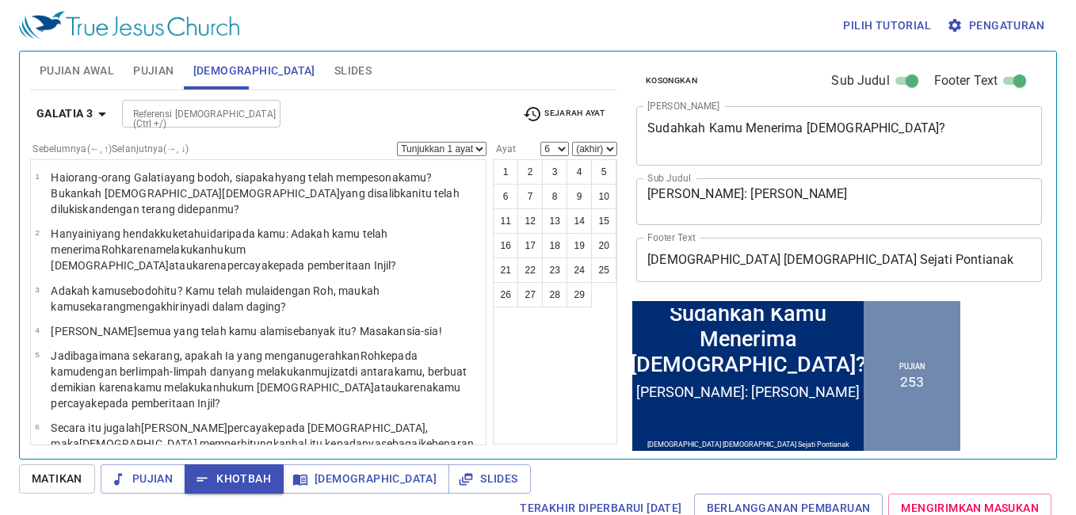
scroll to position [40, 0]
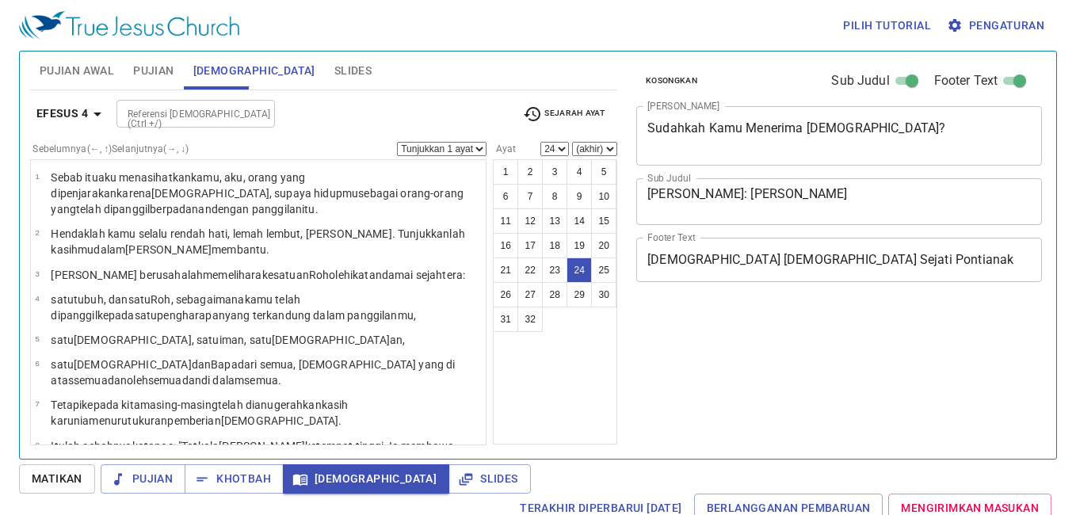
select select "24"
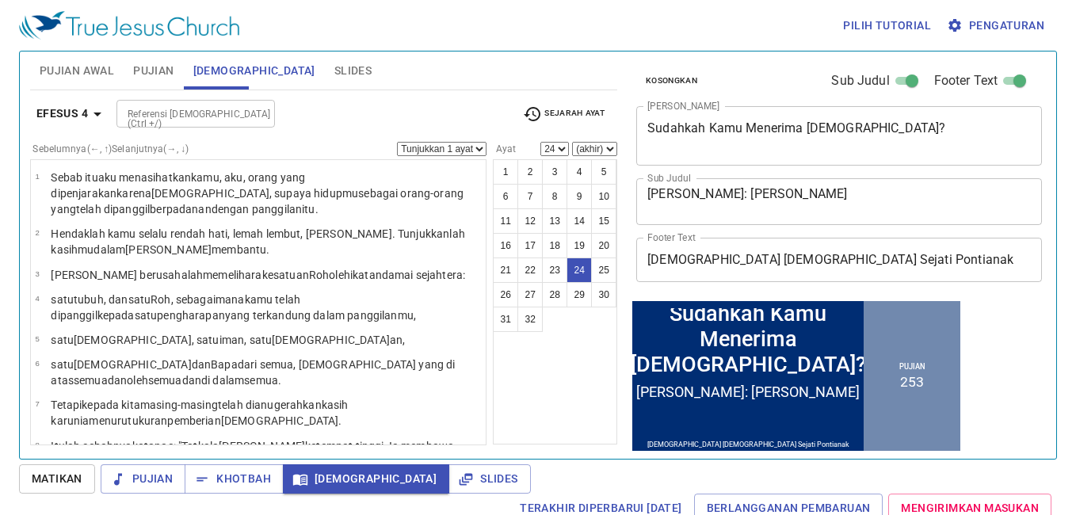
scroll to position [807, 0]
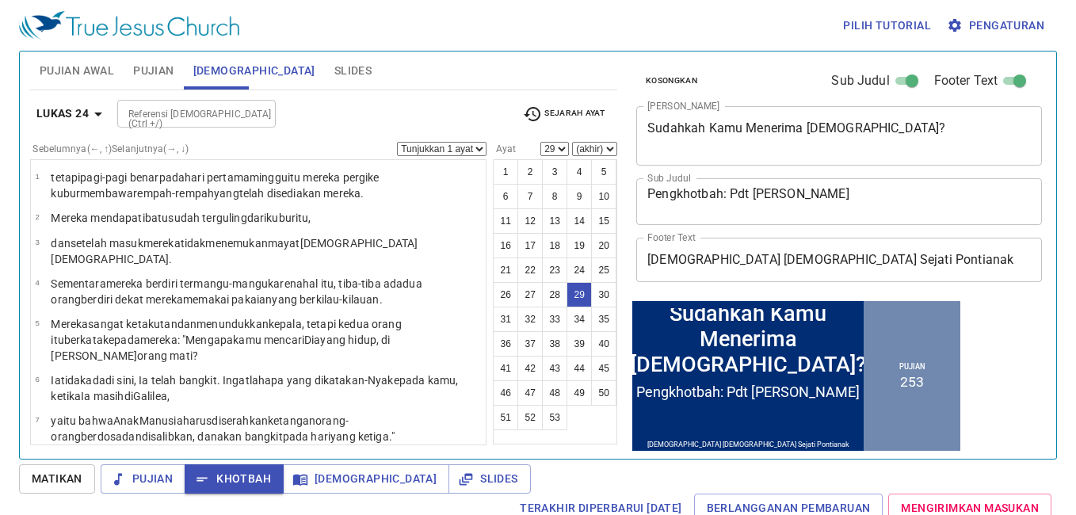
click at [578, 395] on button "49" at bounding box center [579, 392] width 25 height 25
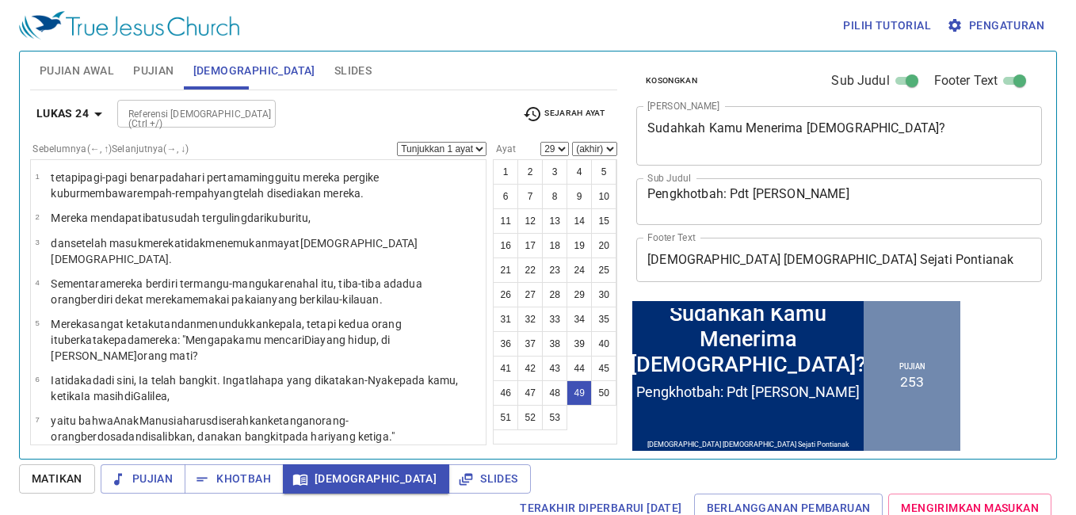
select select "49"
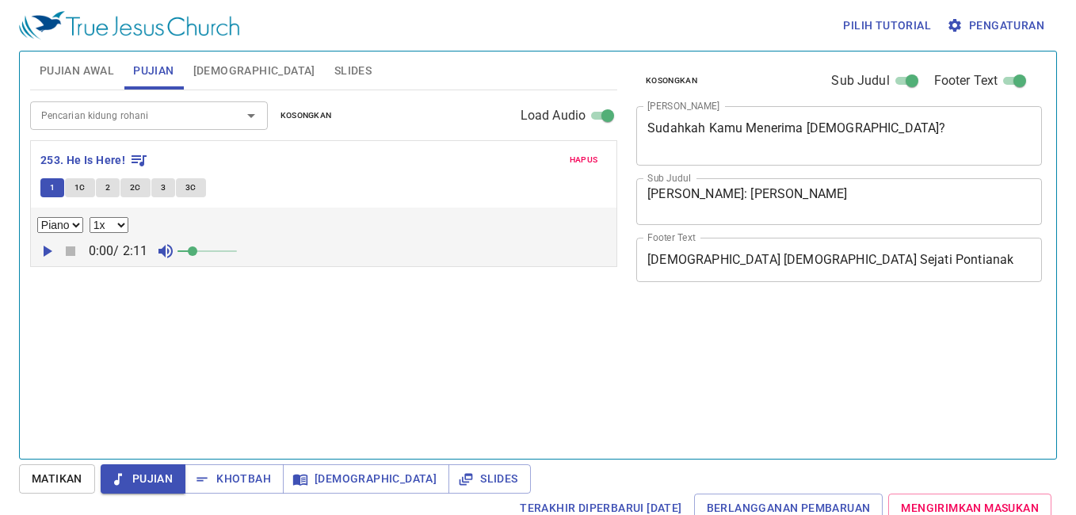
select select "1"
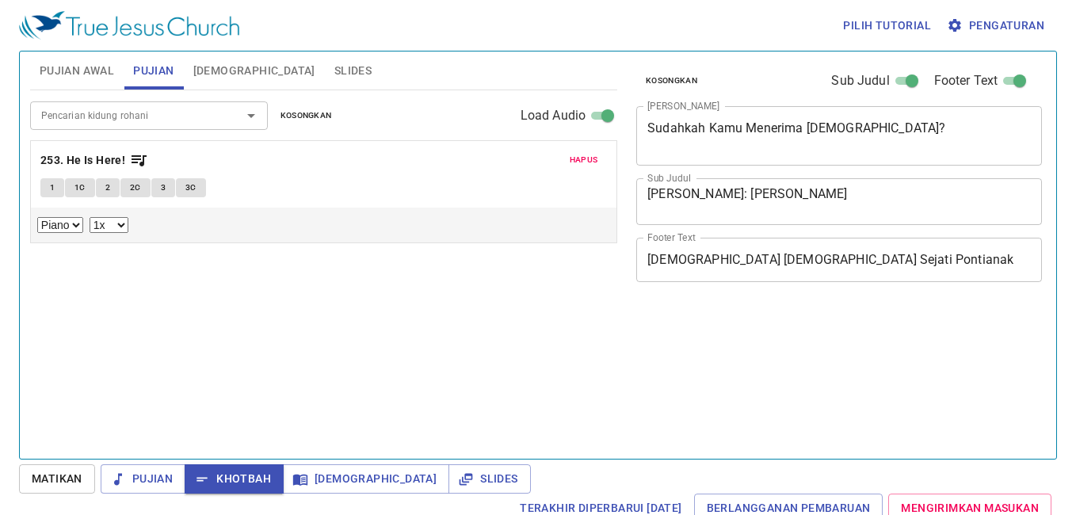
select select "1"
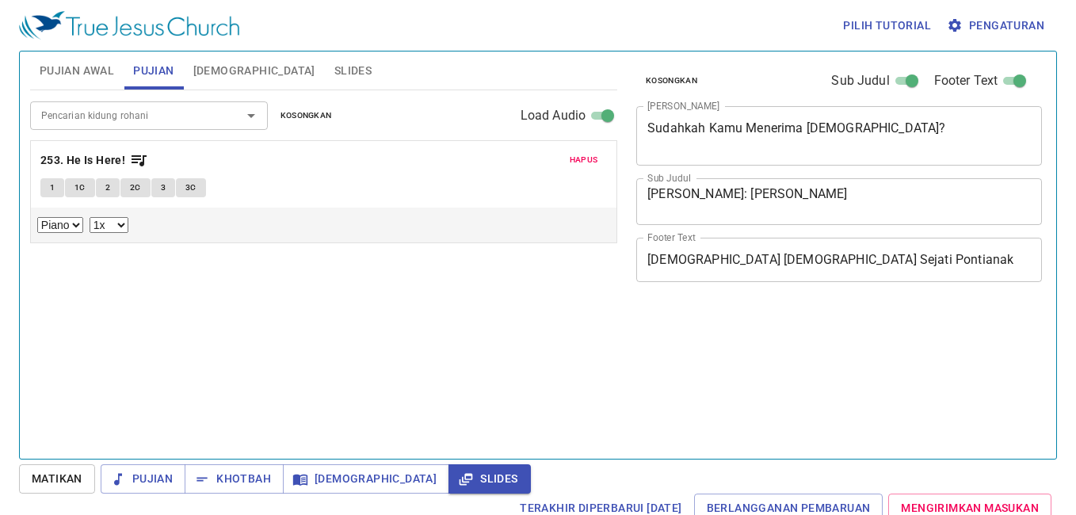
select select "1"
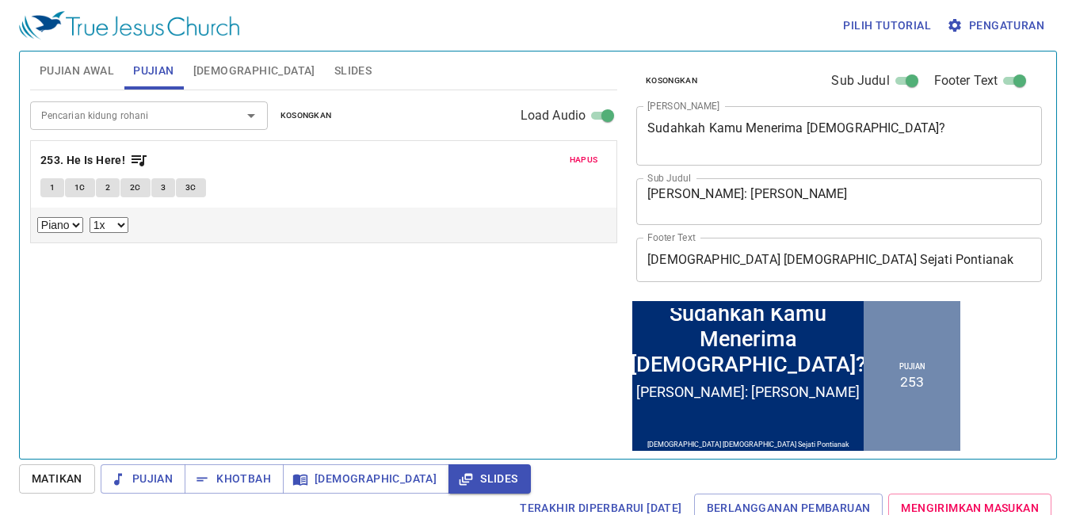
scroll to position [81, 0]
